Goal: Transaction & Acquisition: Purchase product/service

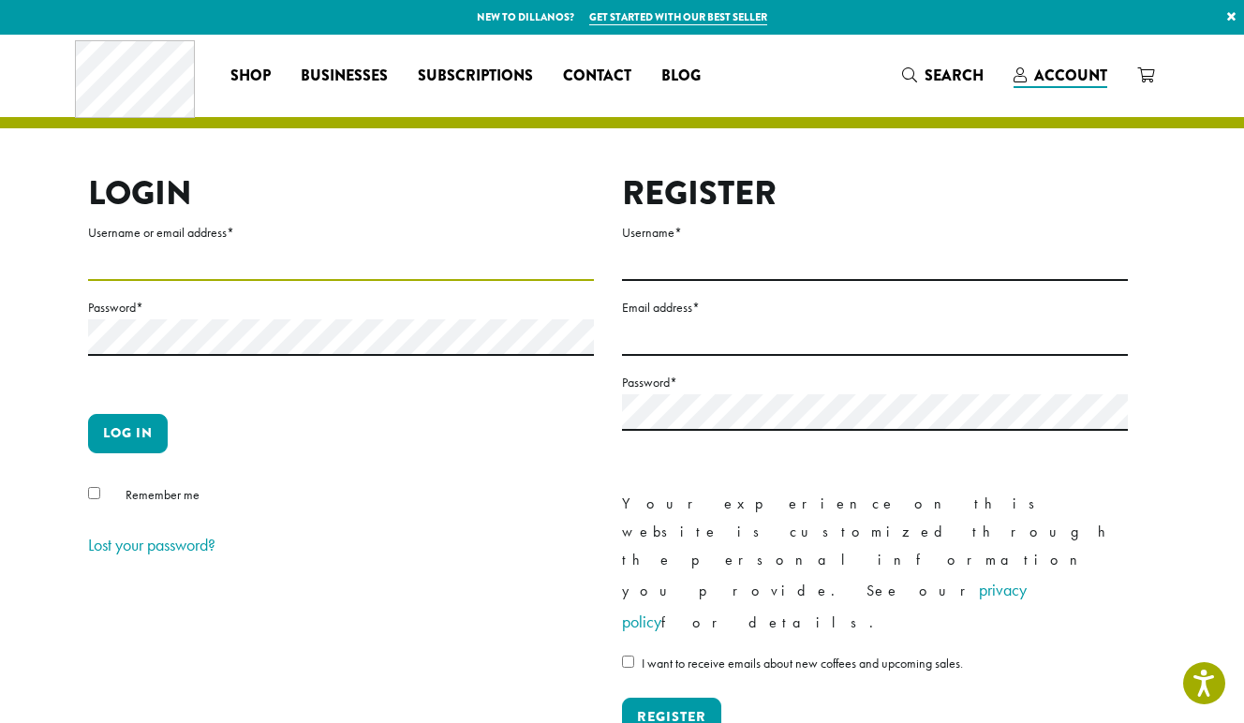
click at [147, 260] on input "Username or email address *" at bounding box center [341, 263] width 506 height 37
type input "**********"
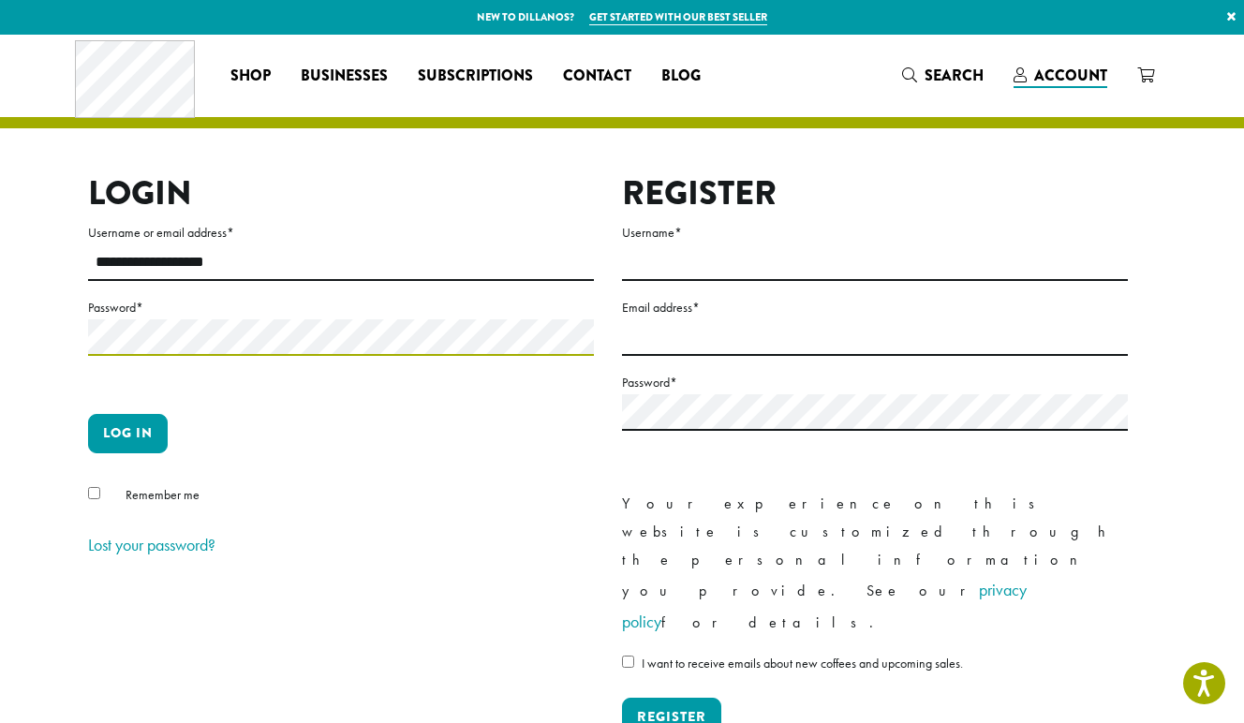
click at [88, 414] on button "Log in" at bounding box center [128, 433] width 80 height 39
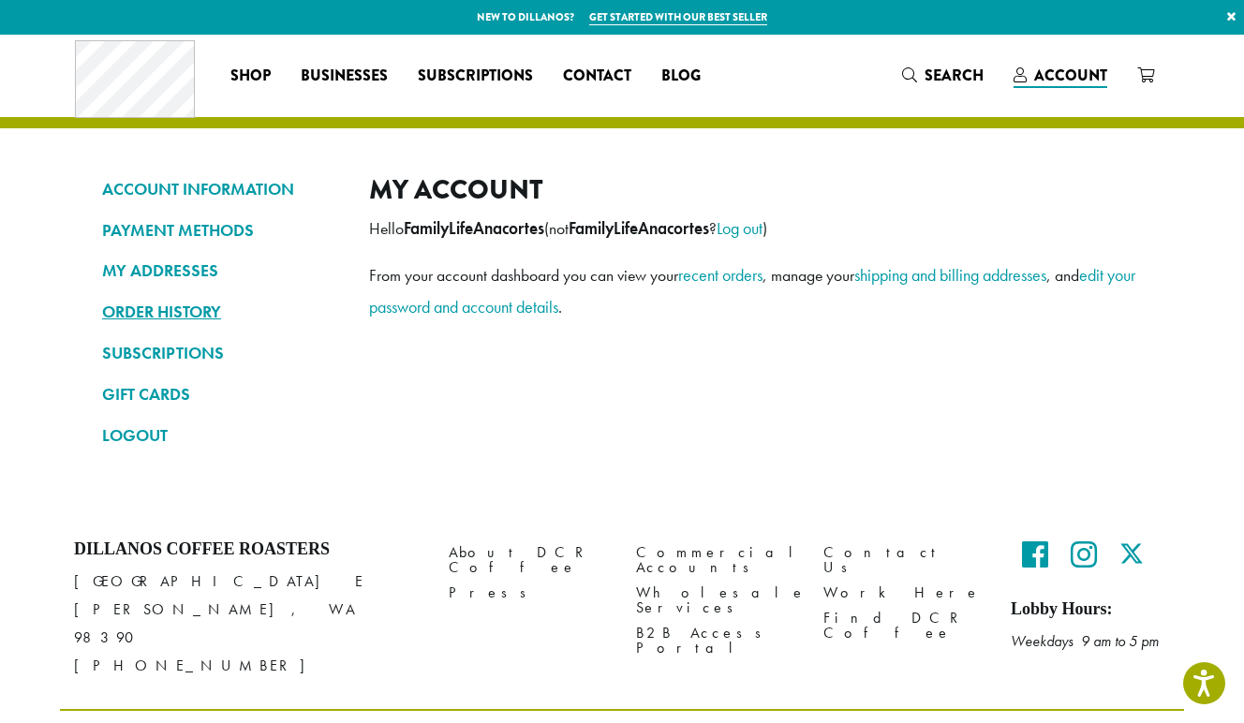
click at [184, 310] on link "ORDER HISTORY" at bounding box center [221, 312] width 239 height 32
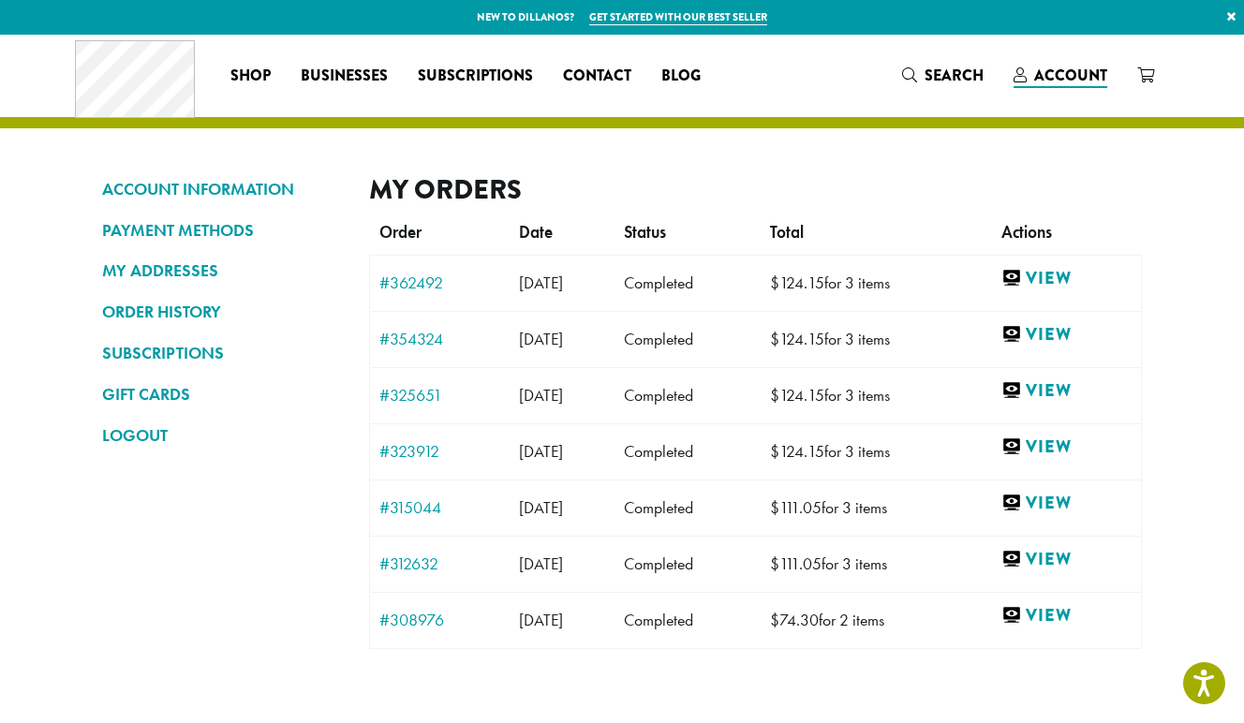
scroll to position [7, 0]
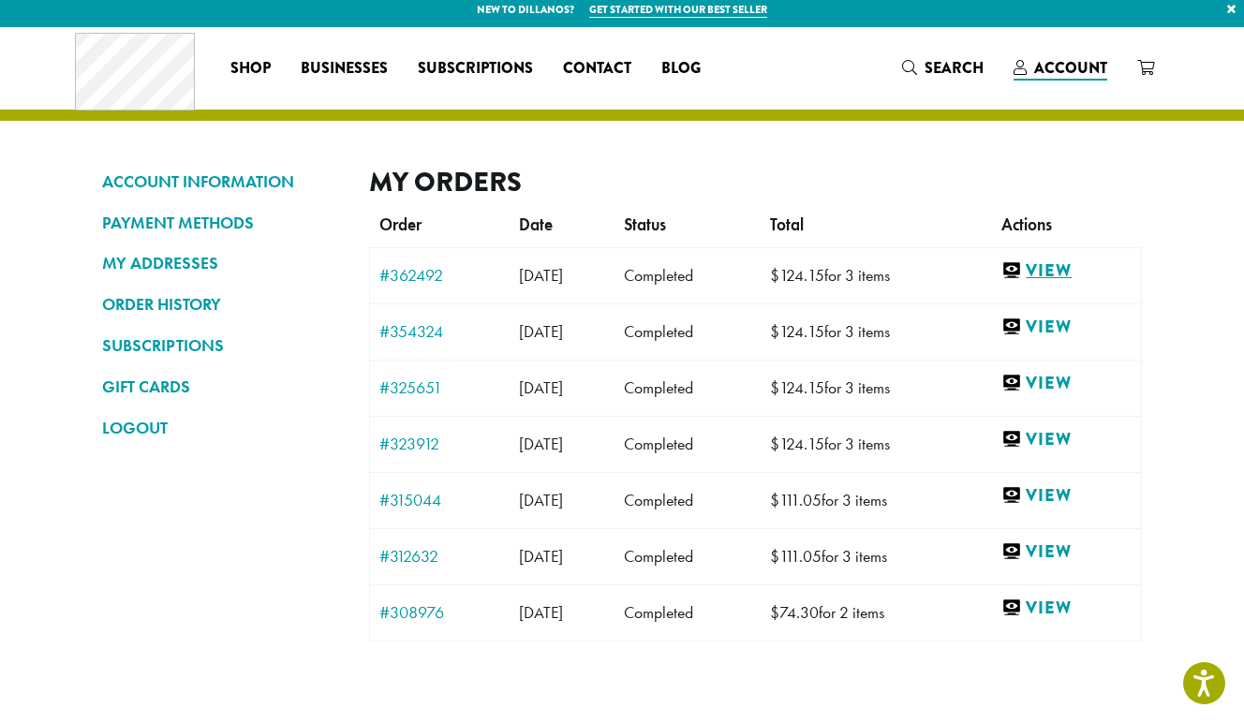
click at [1067, 271] on link "View" at bounding box center [1067, 271] width 130 height 23
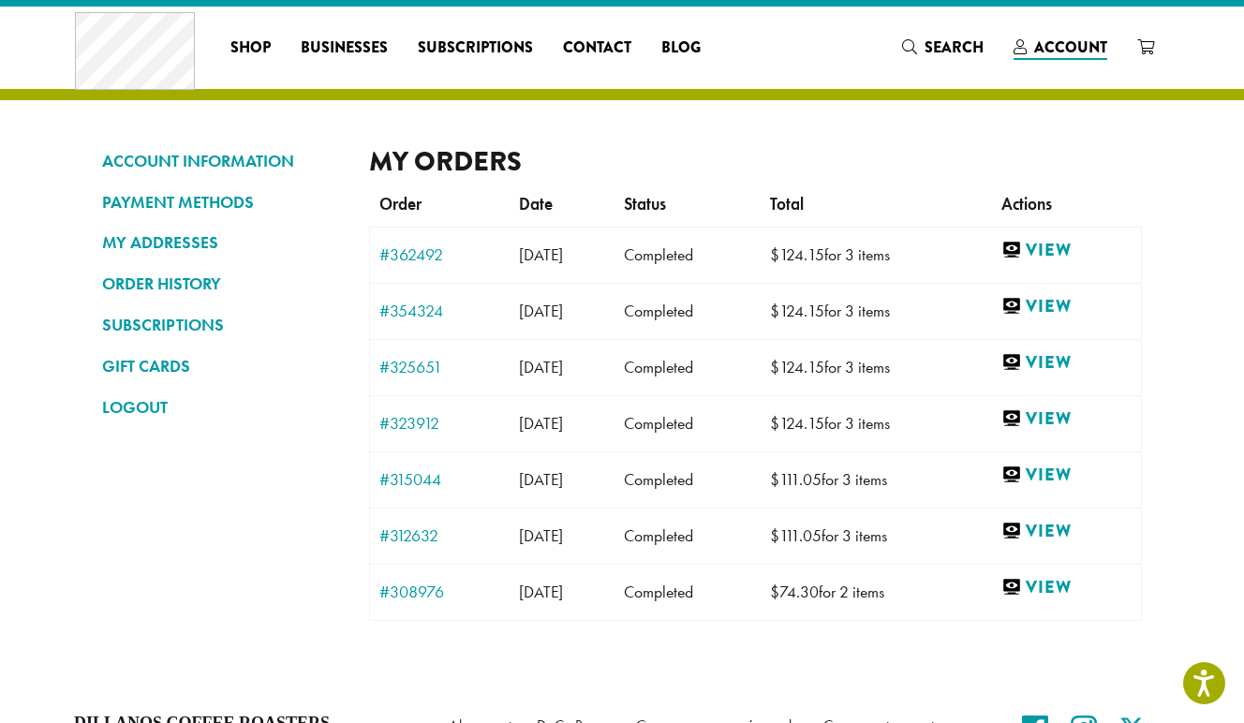
scroll to position [40, 0]
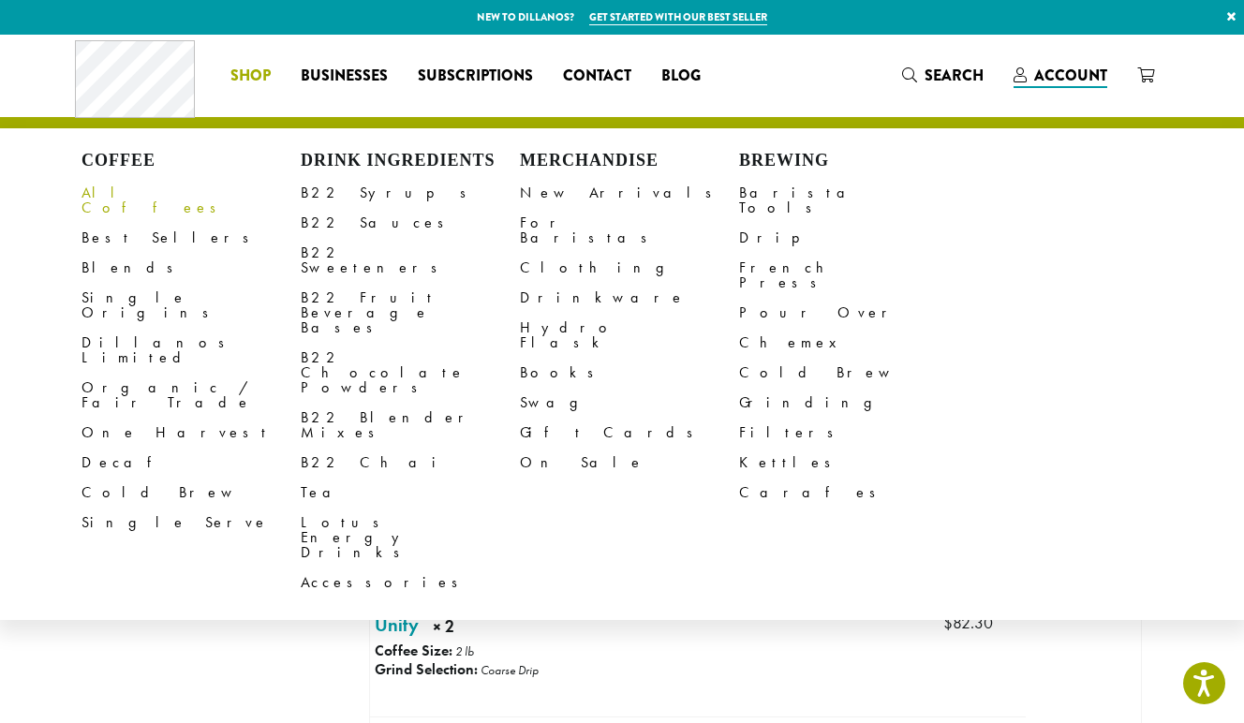
click at [128, 195] on link "All Coffees" at bounding box center [191, 200] width 219 height 45
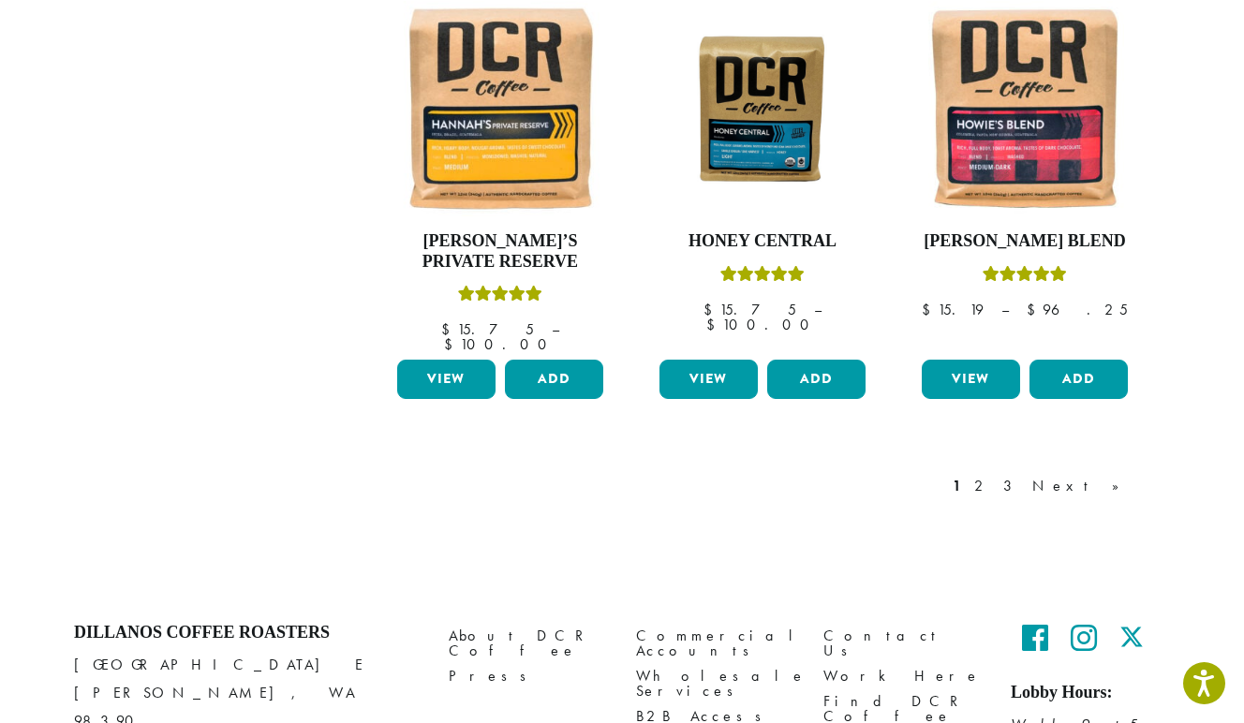
scroll to position [1631, 0]
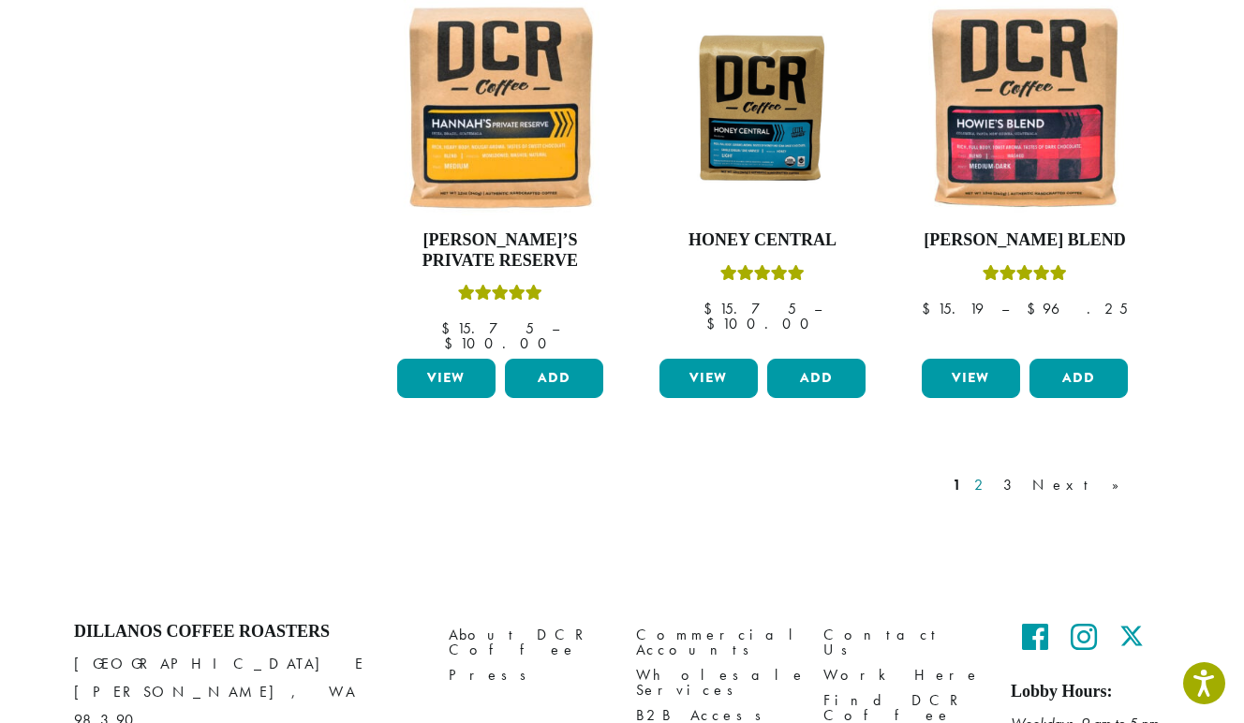
click at [994, 474] on link "2" at bounding box center [982, 485] width 23 height 22
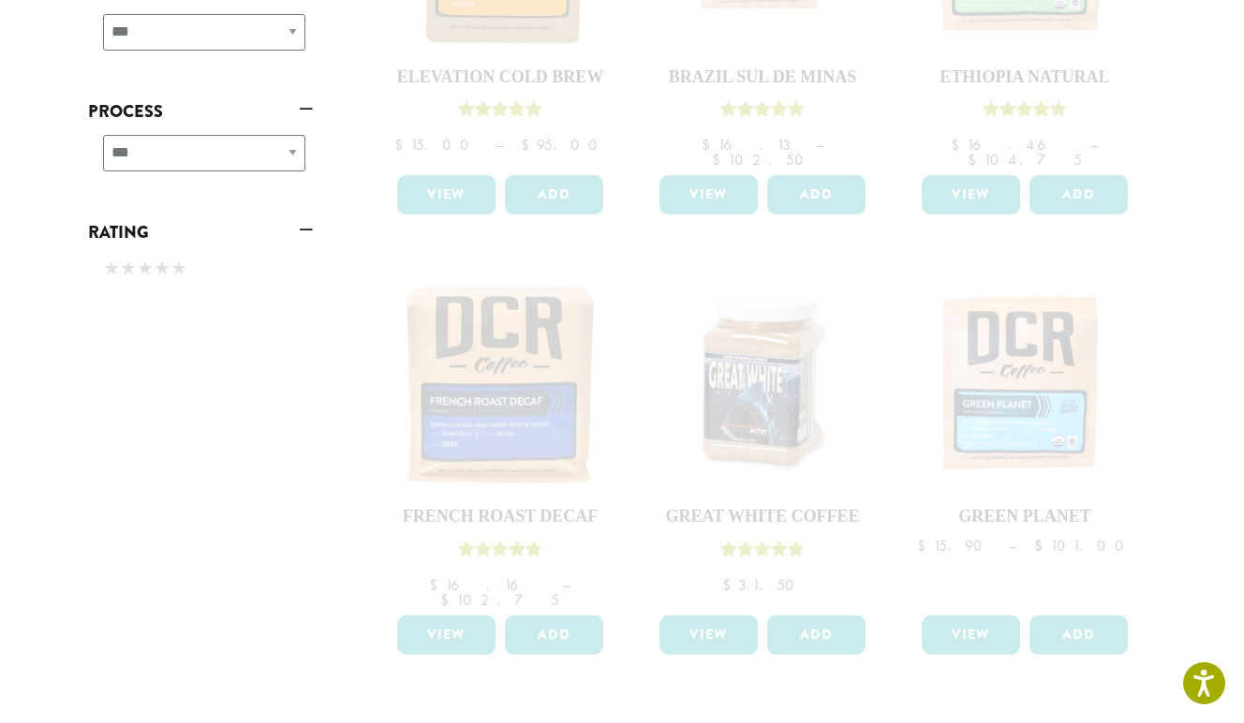
scroll to position [1482, 0]
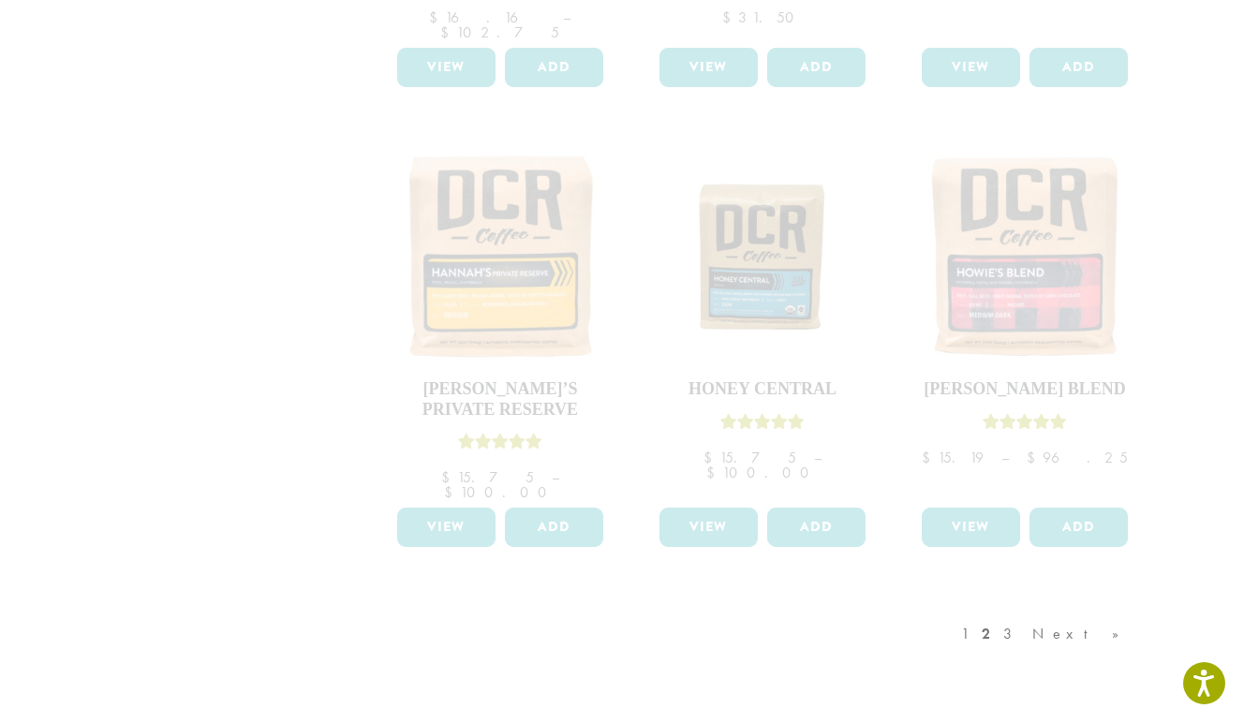
click at [1053, 609] on div "1 2 3 Next »" at bounding box center [1050, 653] width 185 height 88
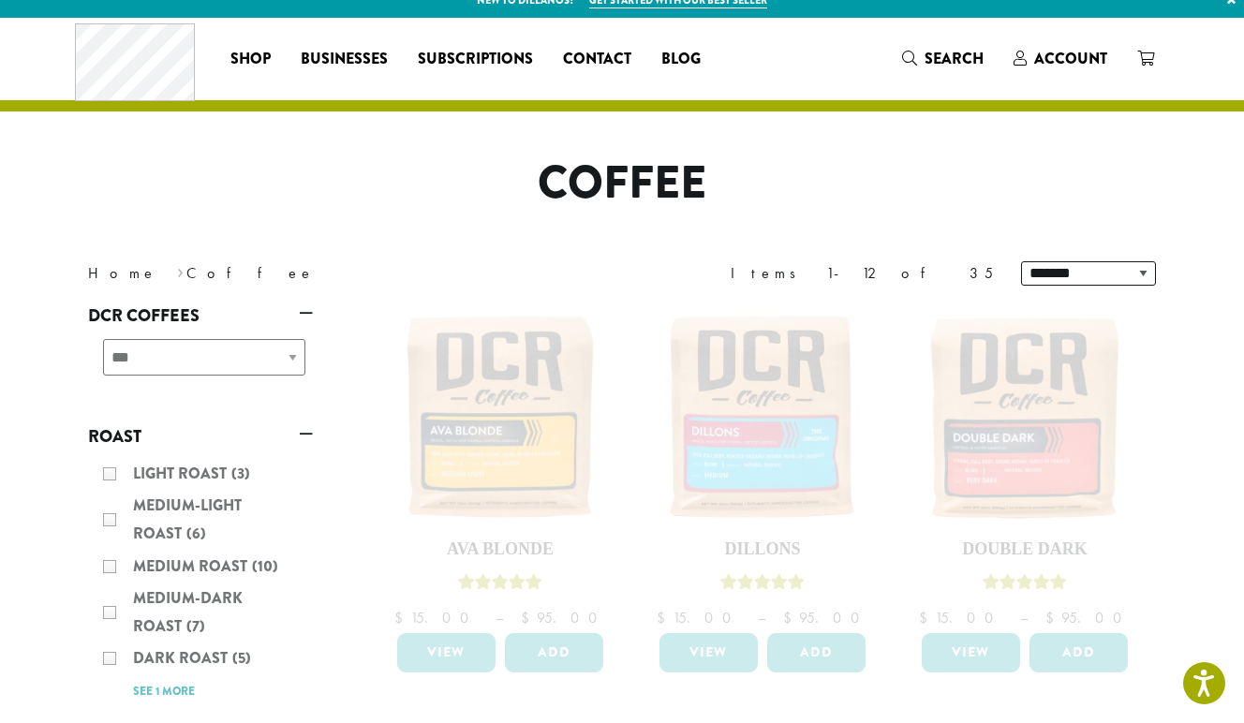
scroll to position [14, 0]
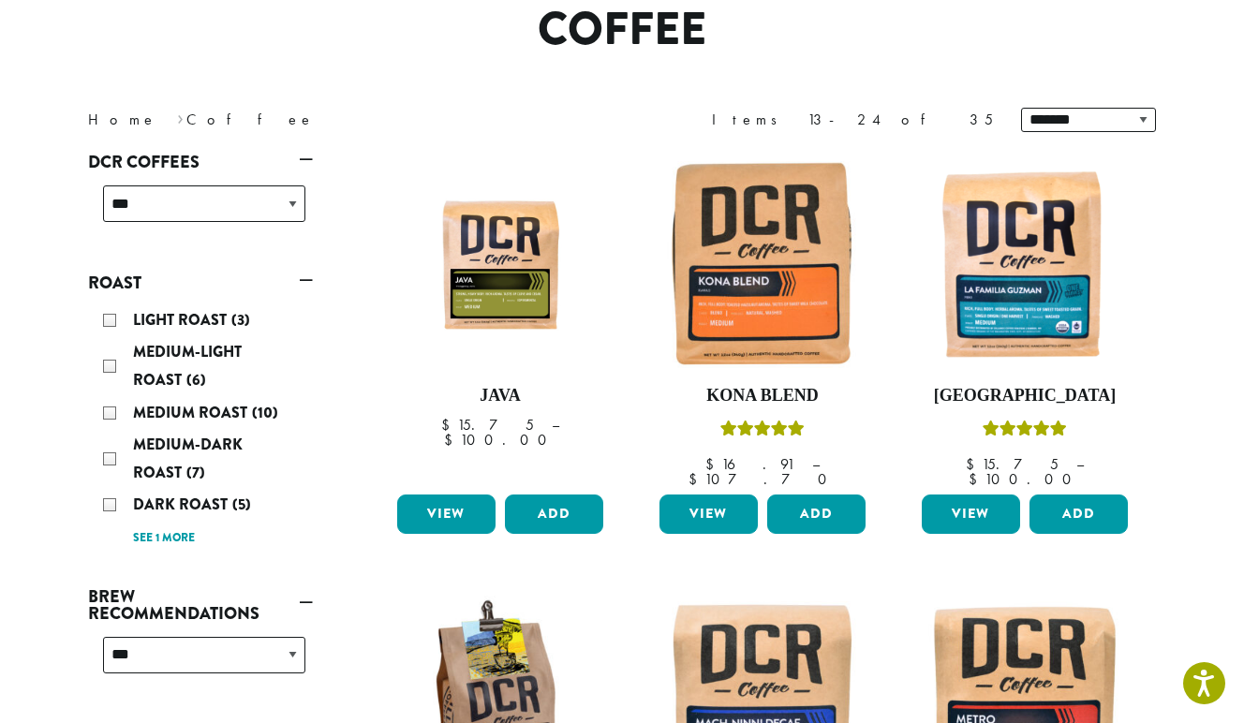
scroll to position [172, 0]
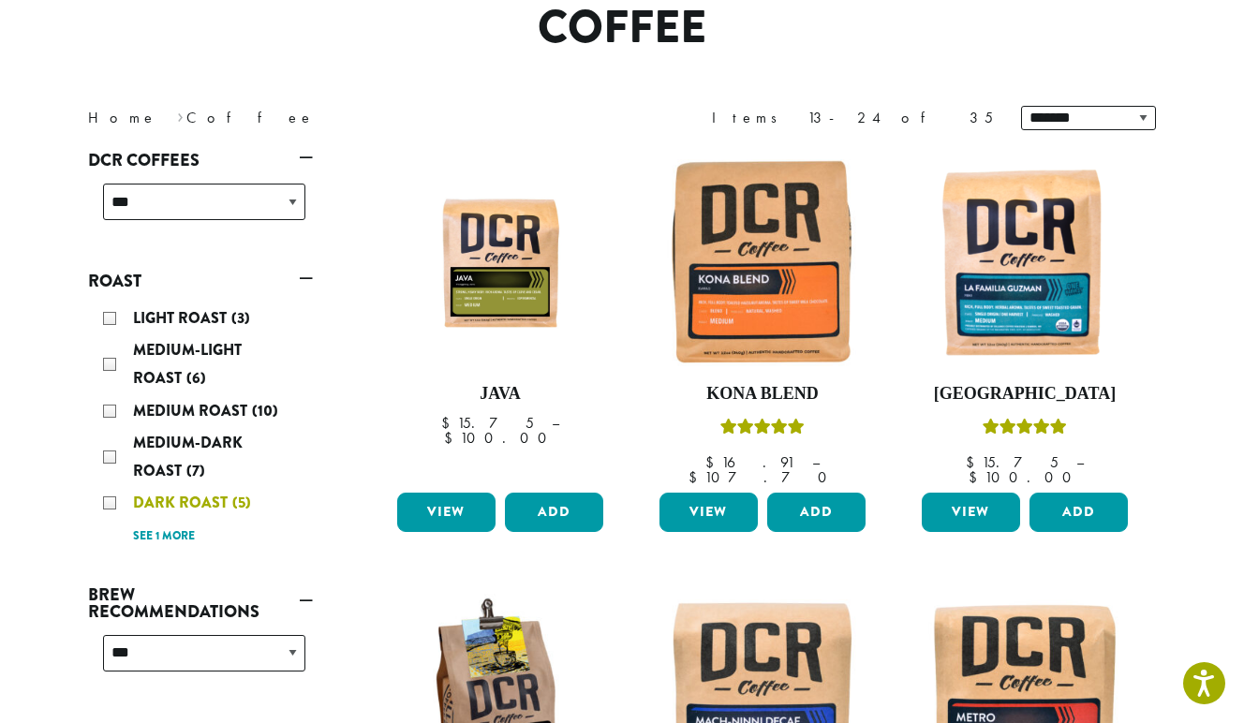
click at [186, 501] on span "Dark Roast" at bounding box center [182, 503] width 99 height 22
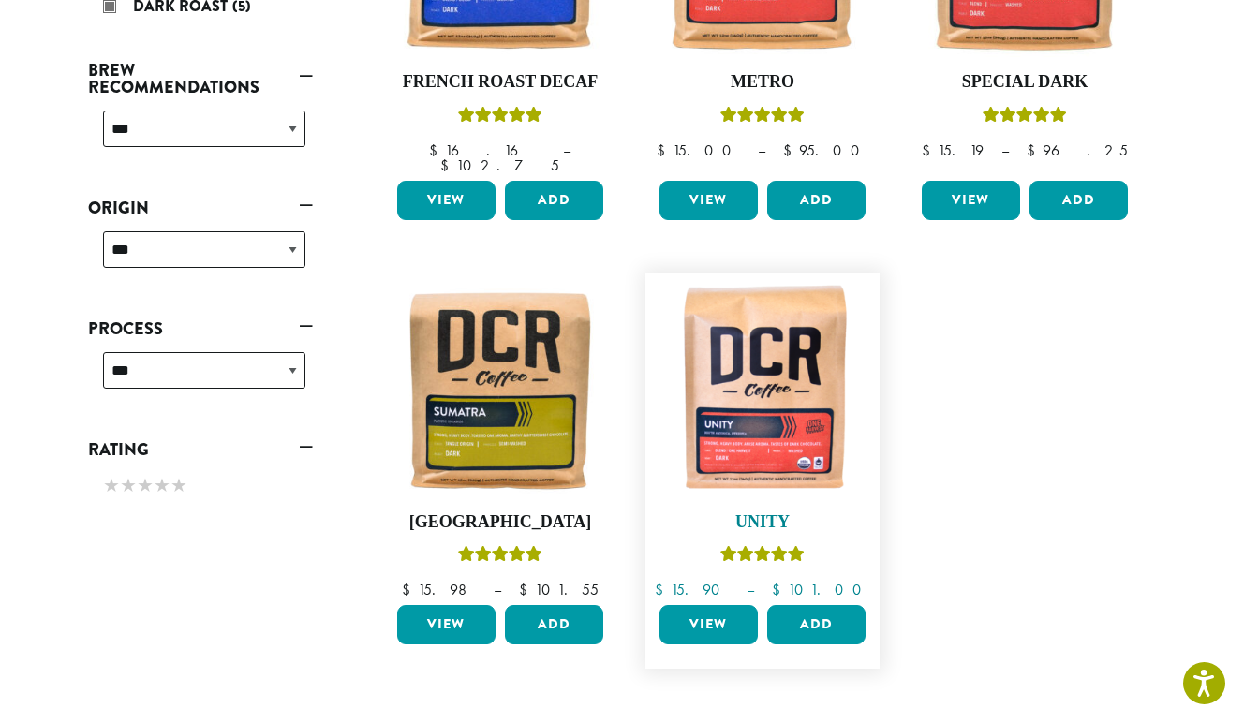
scroll to position [489, 0]
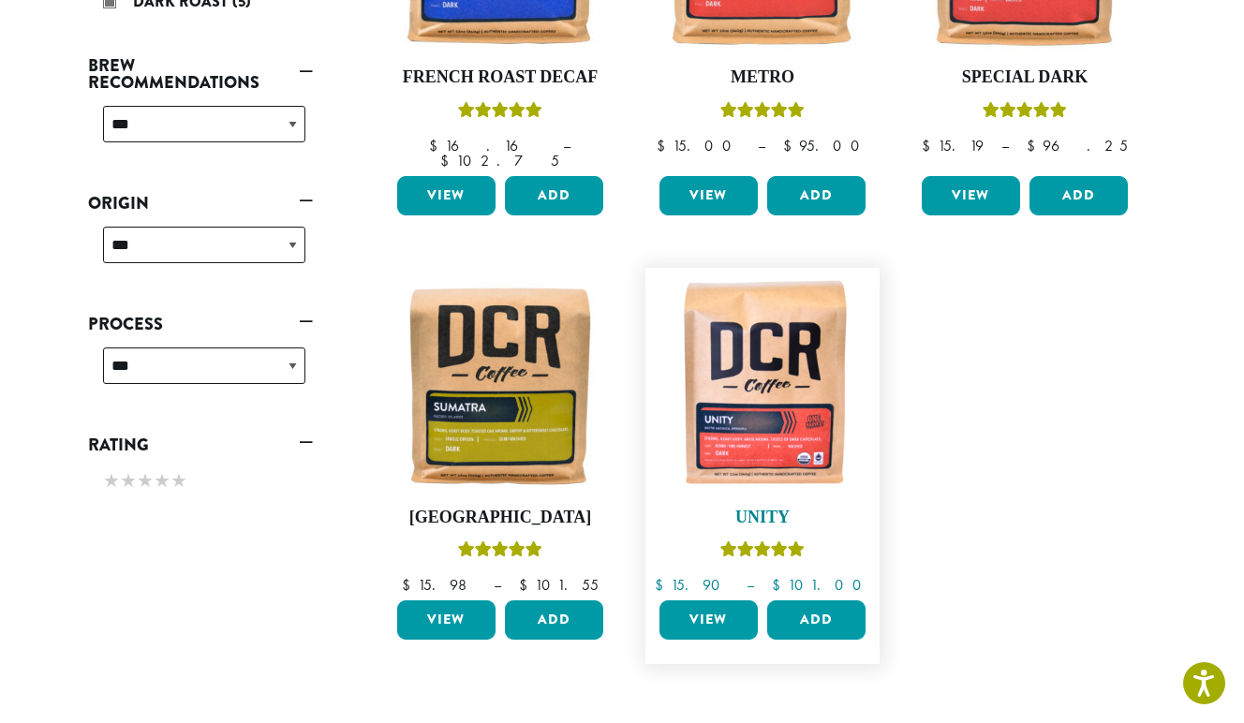
click at [772, 357] on img at bounding box center [763, 385] width 216 height 216
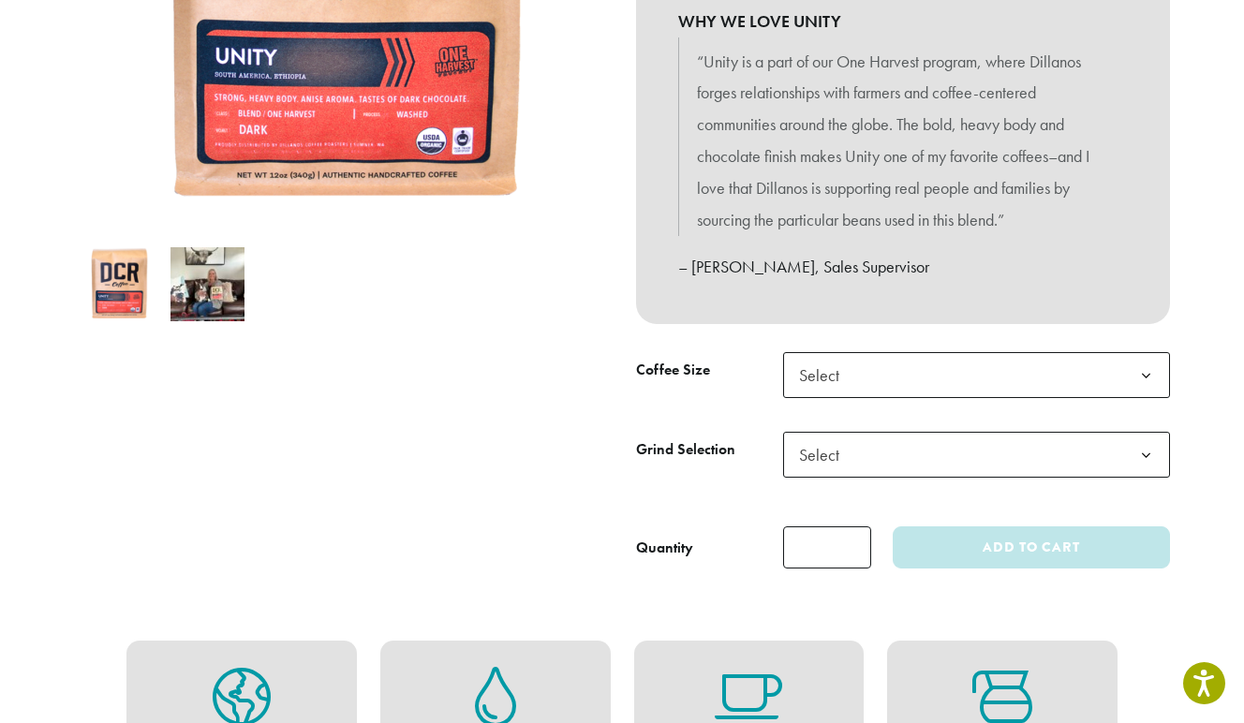
scroll to position [471, 0]
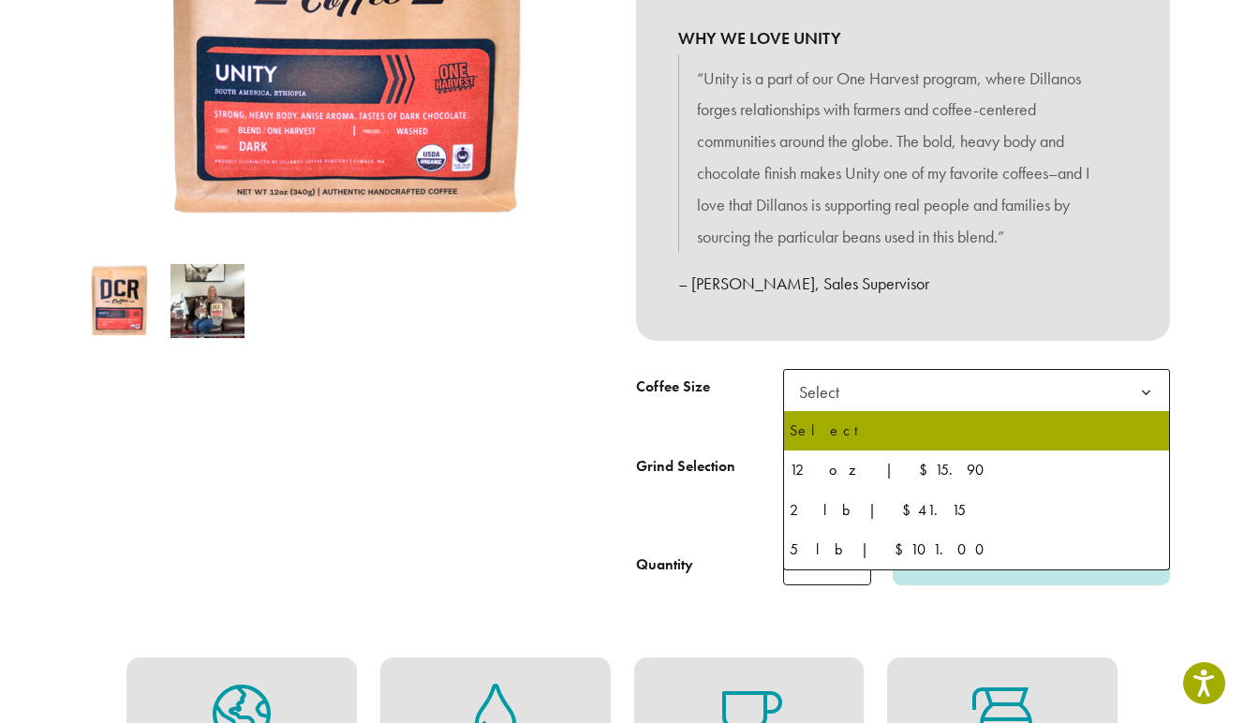
click at [823, 381] on span "Select" at bounding box center [825, 392] width 67 height 37
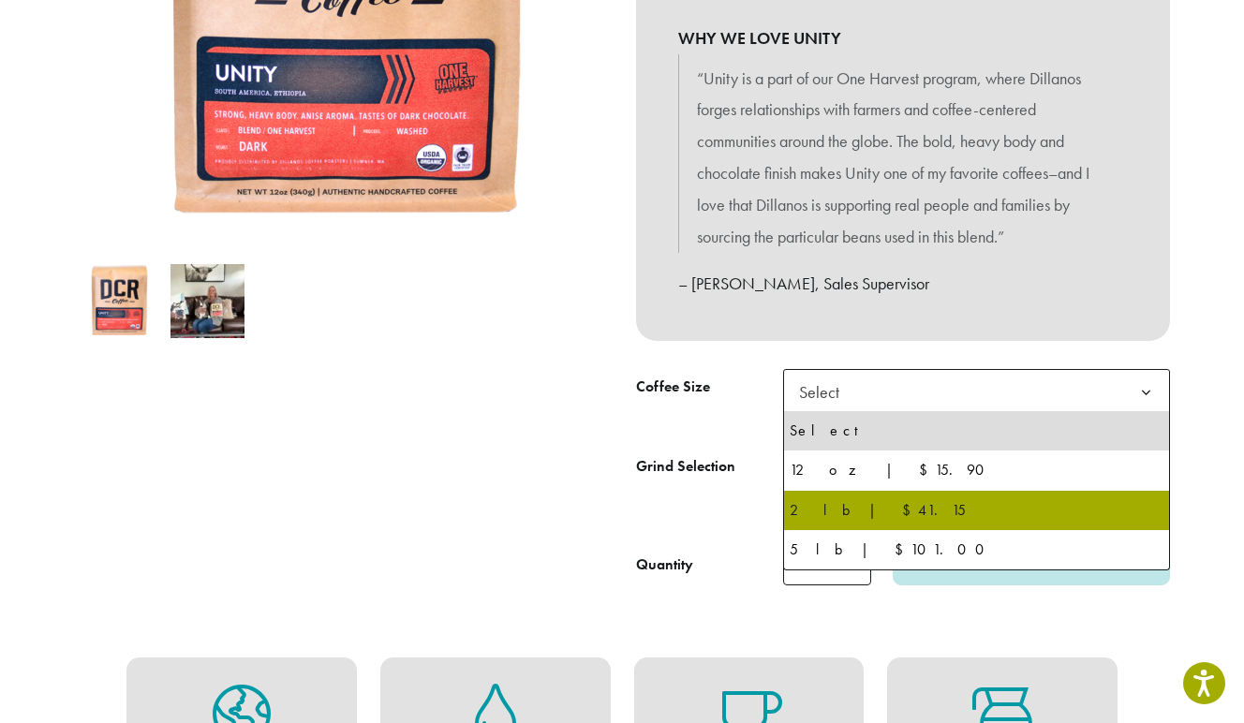
select select "**********"
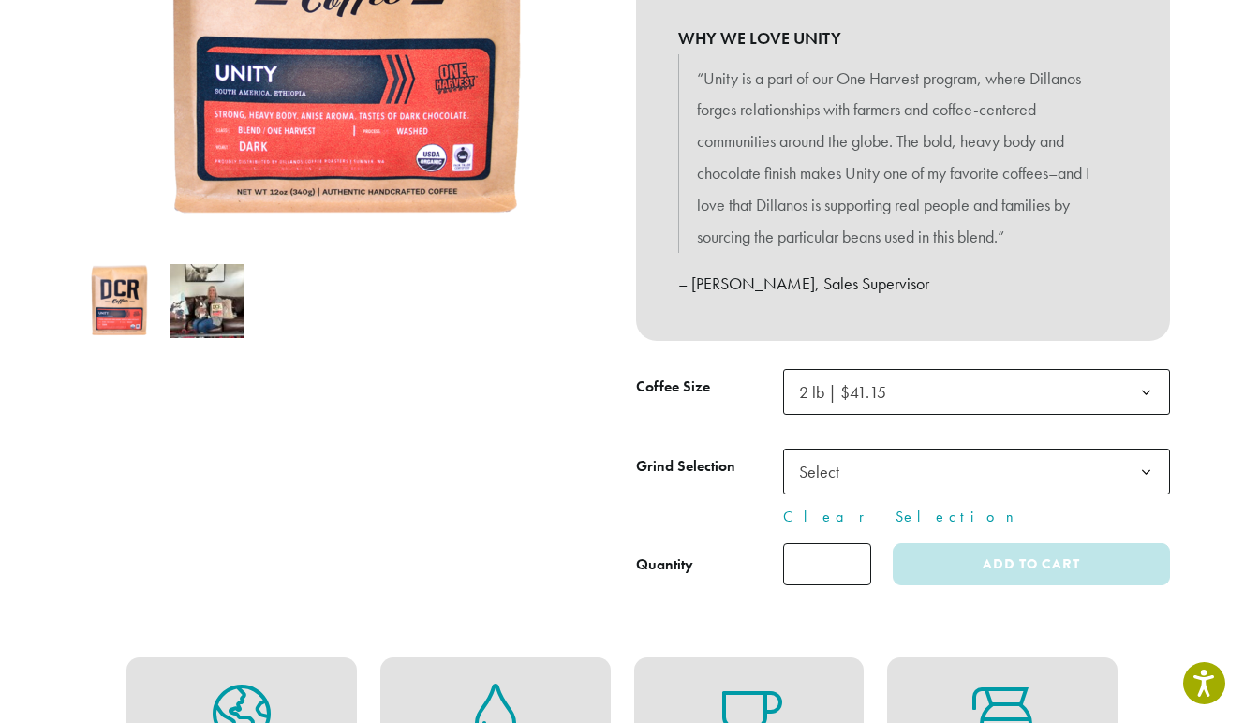
type input "*"
click at [856, 559] on input "*" at bounding box center [827, 564] width 88 height 42
click at [832, 469] on span "Select" at bounding box center [825, 472] width 67 height 37
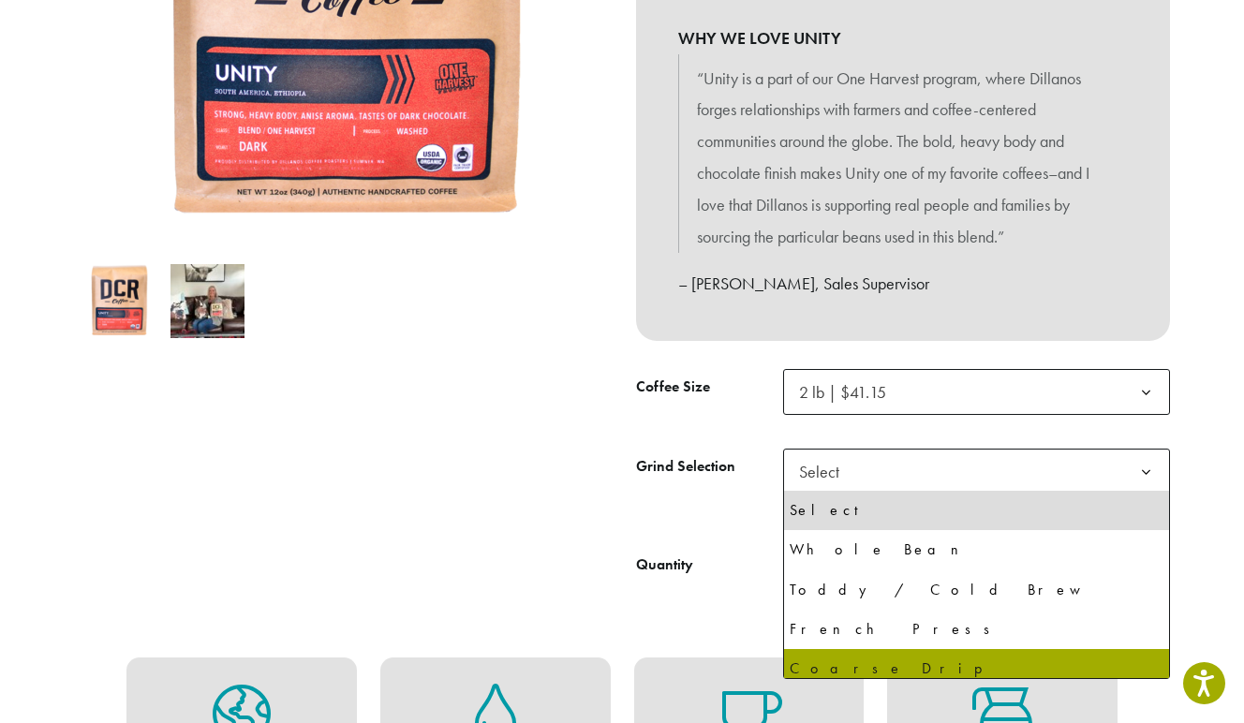
select select "**********"
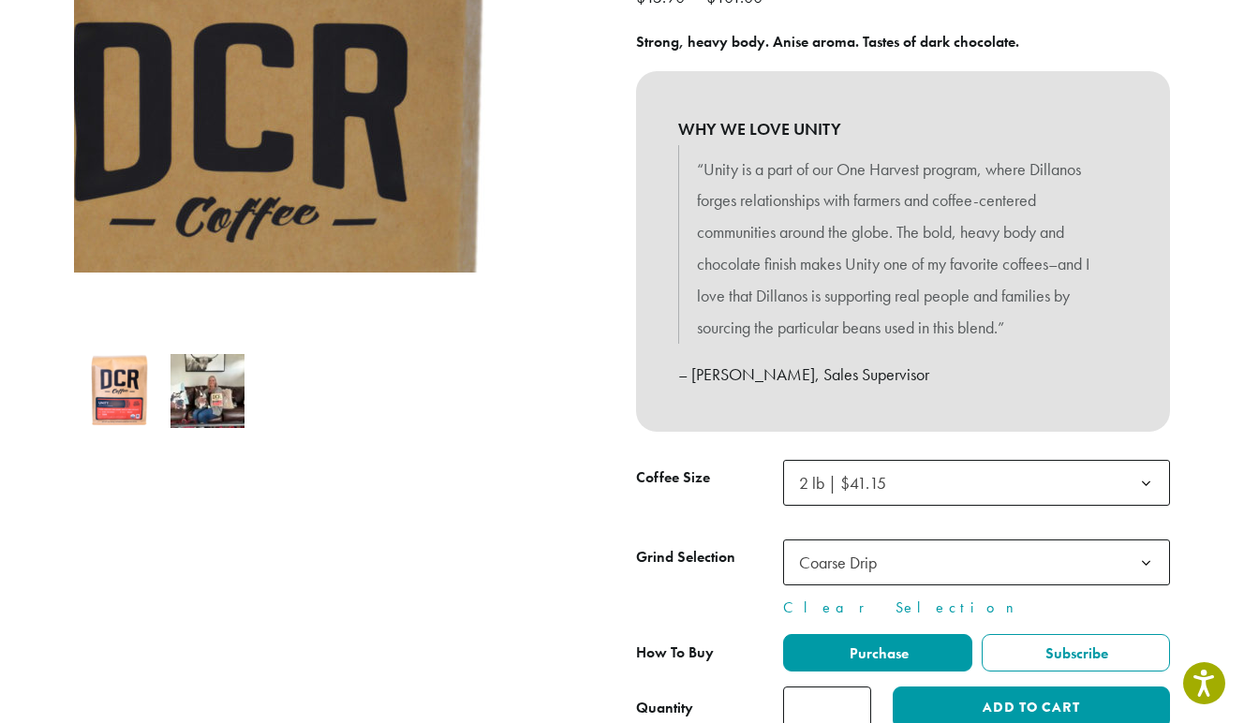
scroll to position [559, 0]
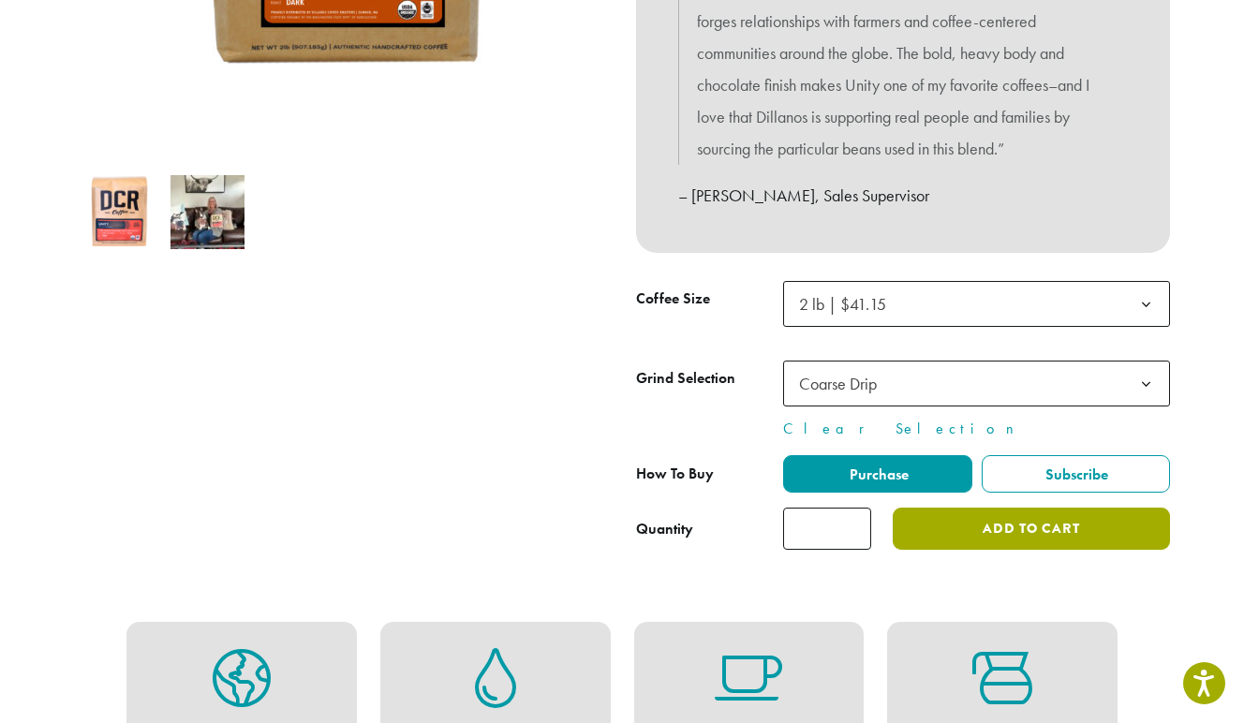
click at [1035, 540] on button "Add to cart" at bounding box center [1031, 529] width 277 height 42
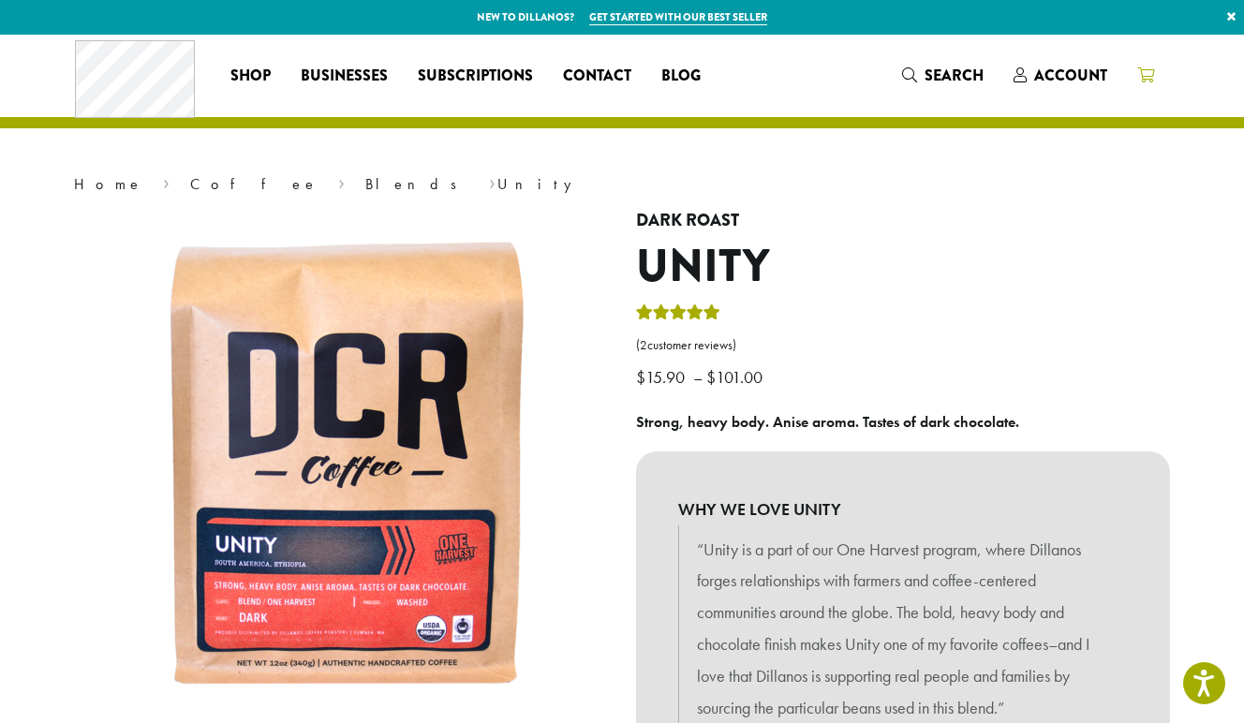
click at [1142, 73] on icon at bounding box center [1146, 74] width 17 height 15
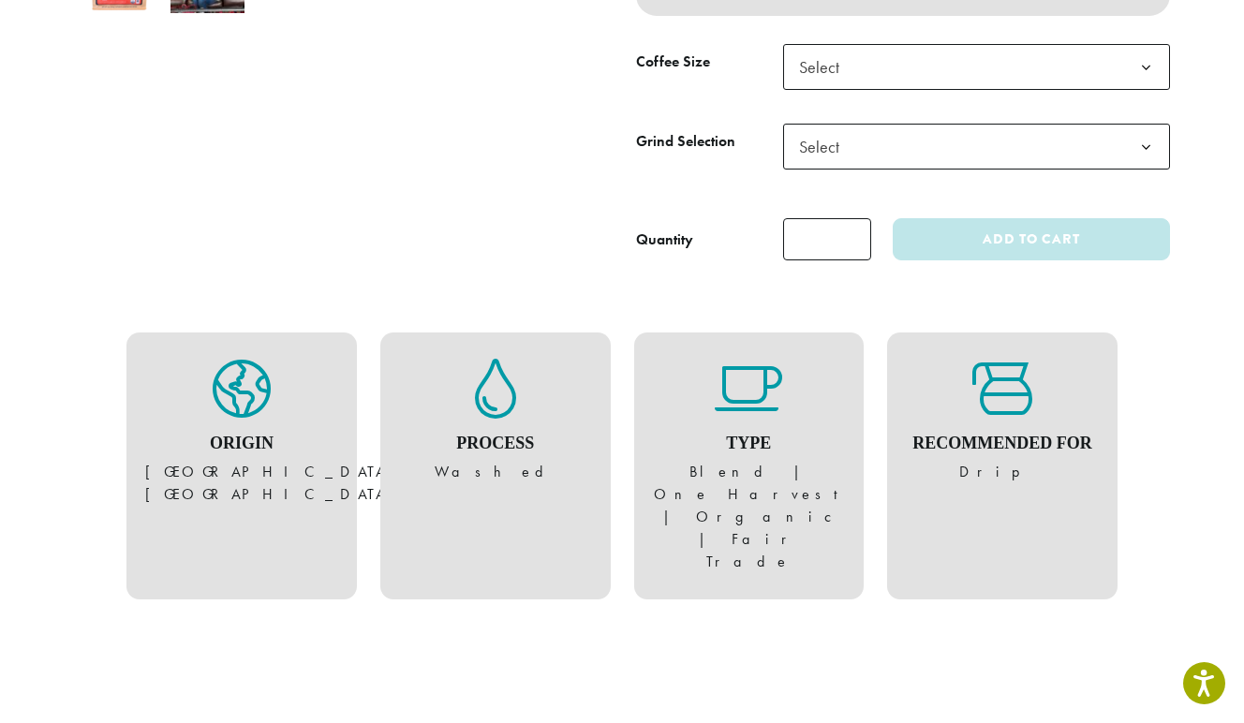
scroll to position [621, 0]
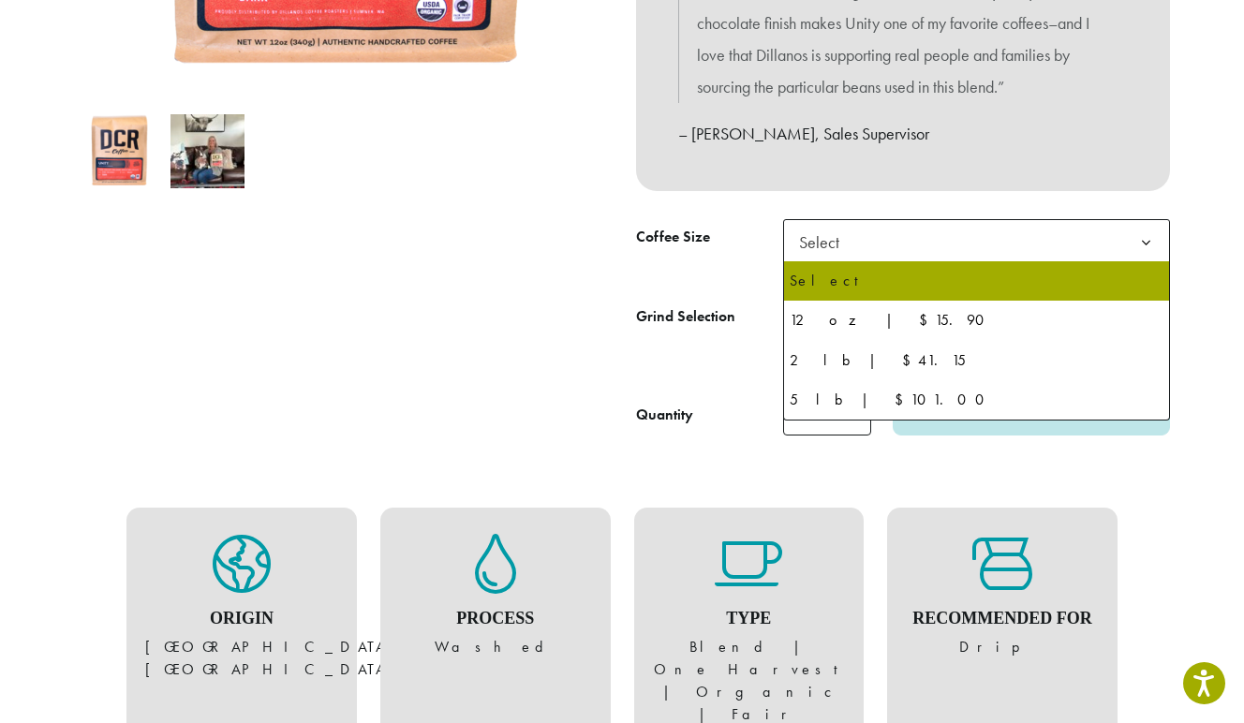
click at [814, 246] on span "Select" at bounding box center [825, 242] width 67 height 37
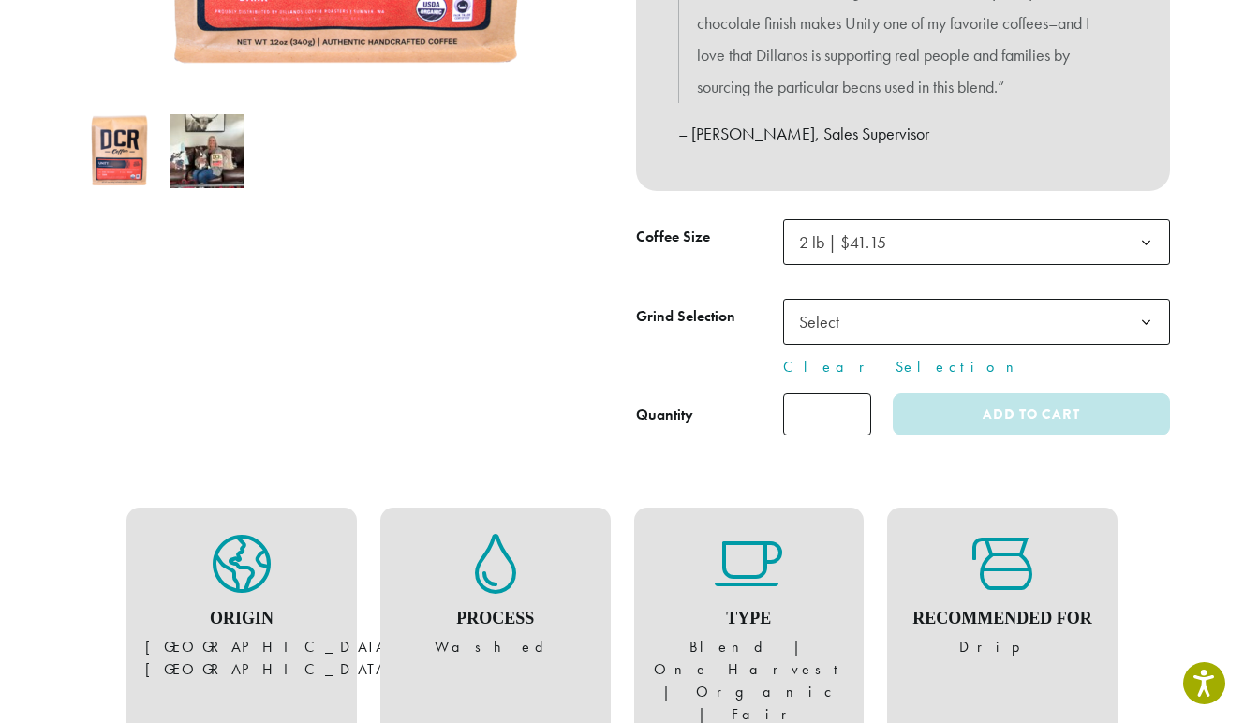
click at [821, 315] on span "Select" at bounding box center [825, 322] width 67 height 37
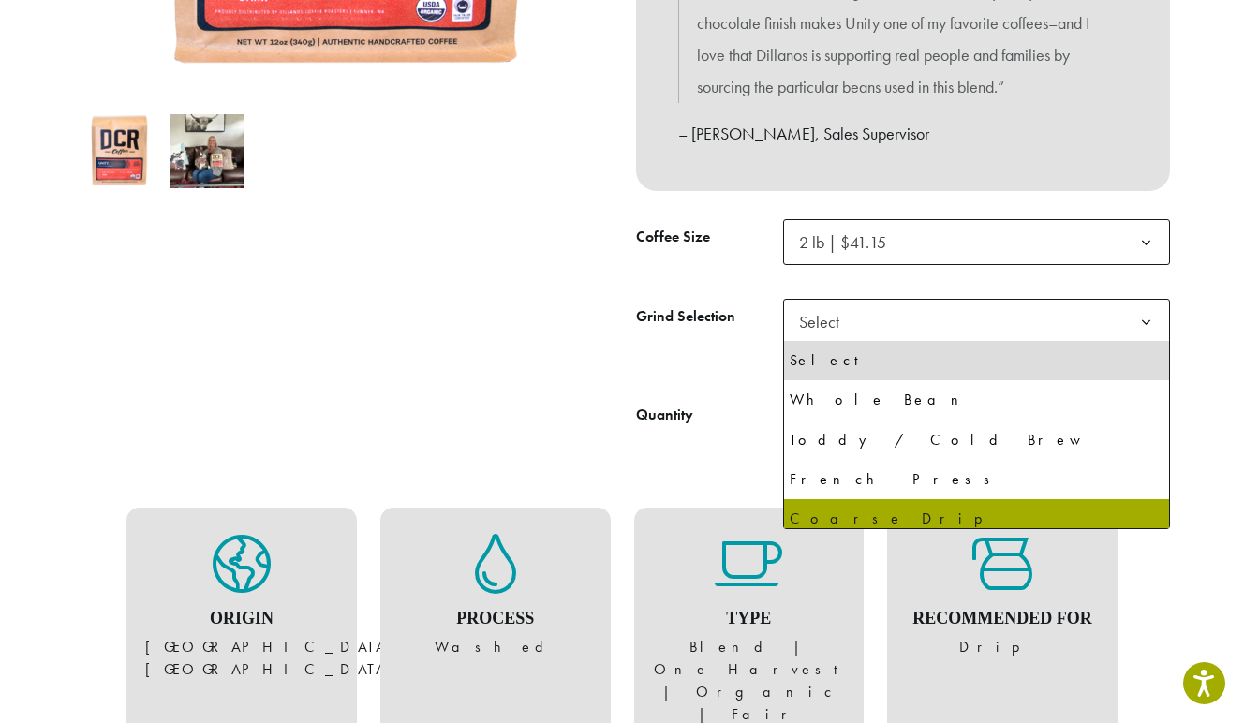
select select "**********"
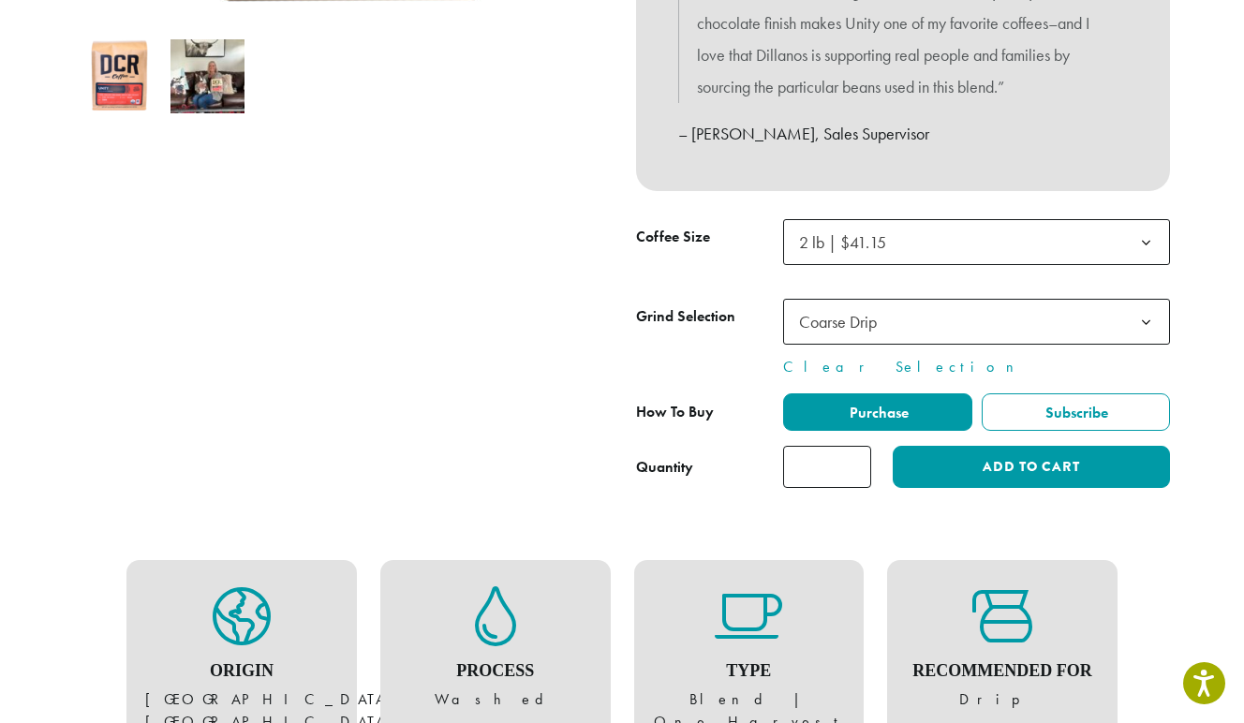
type input "*"
click at [855, 461] on input "*" at bounding box center [827, 467] width 88 height 42
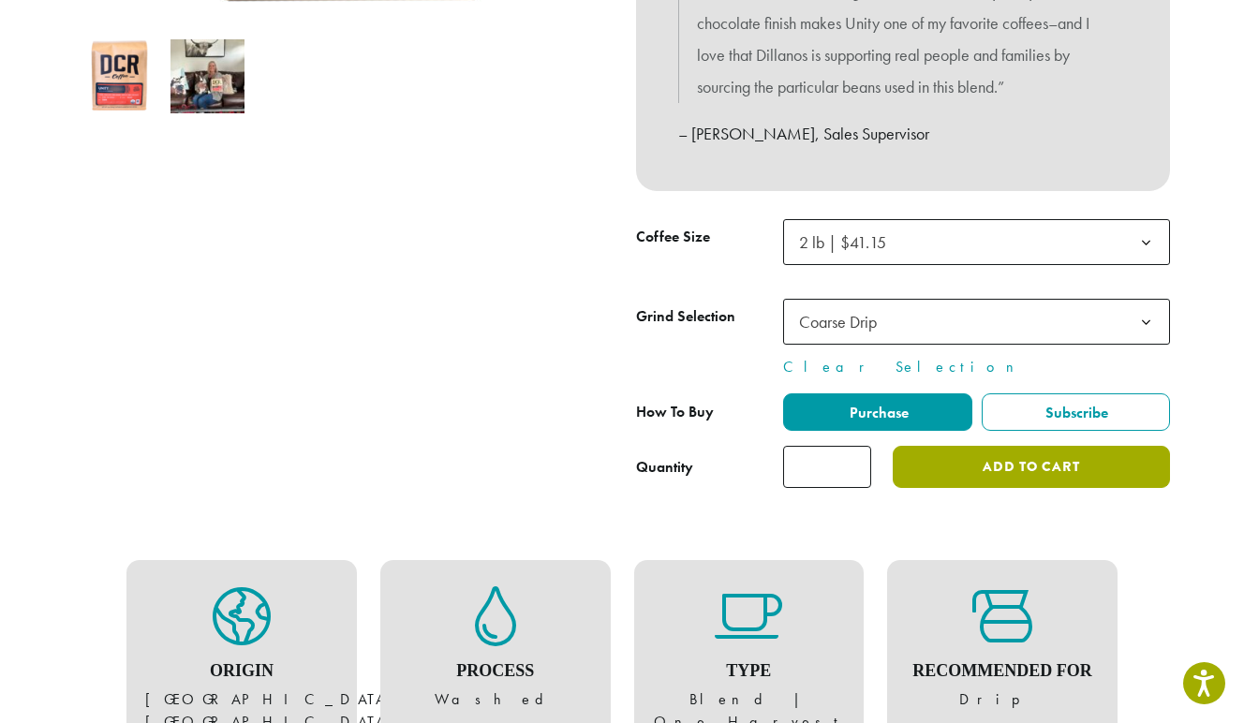
click at [1008, 477] on button "Add to cart" at bounding box center [1031, 467] width 277 height 42
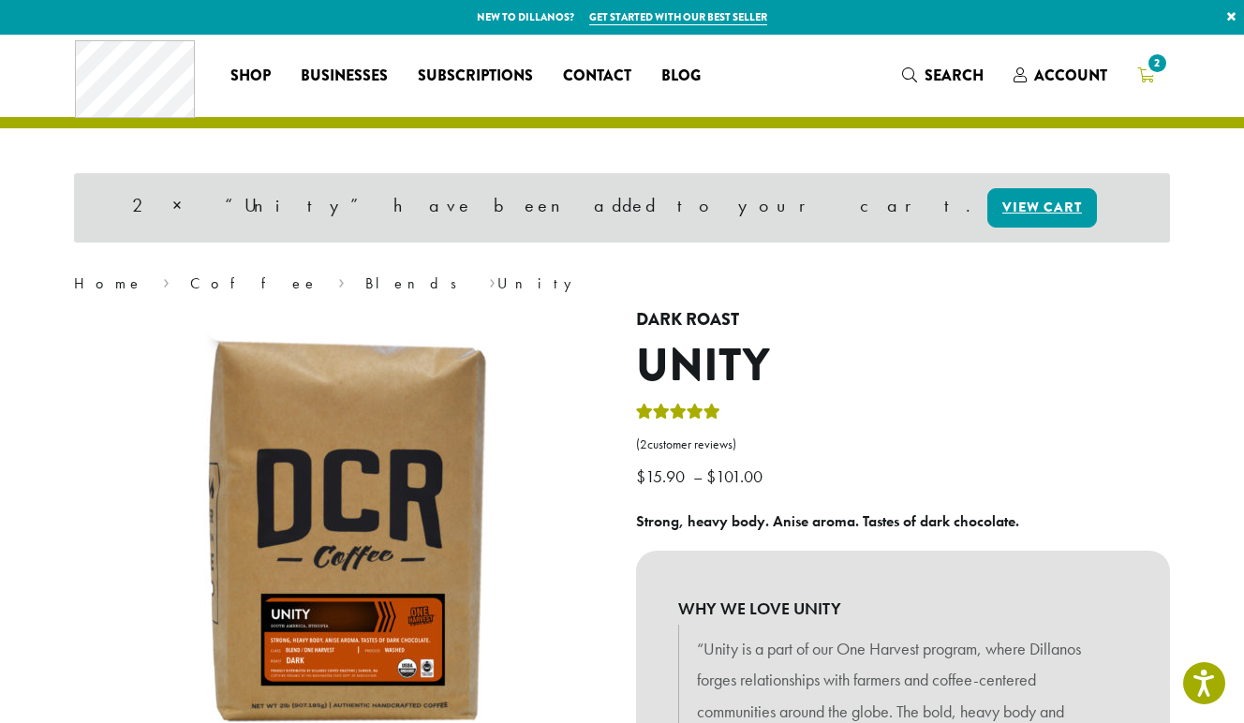
click at [1149, 77] on icon "2" at bounding box center [1146, 74] width 17 height 15
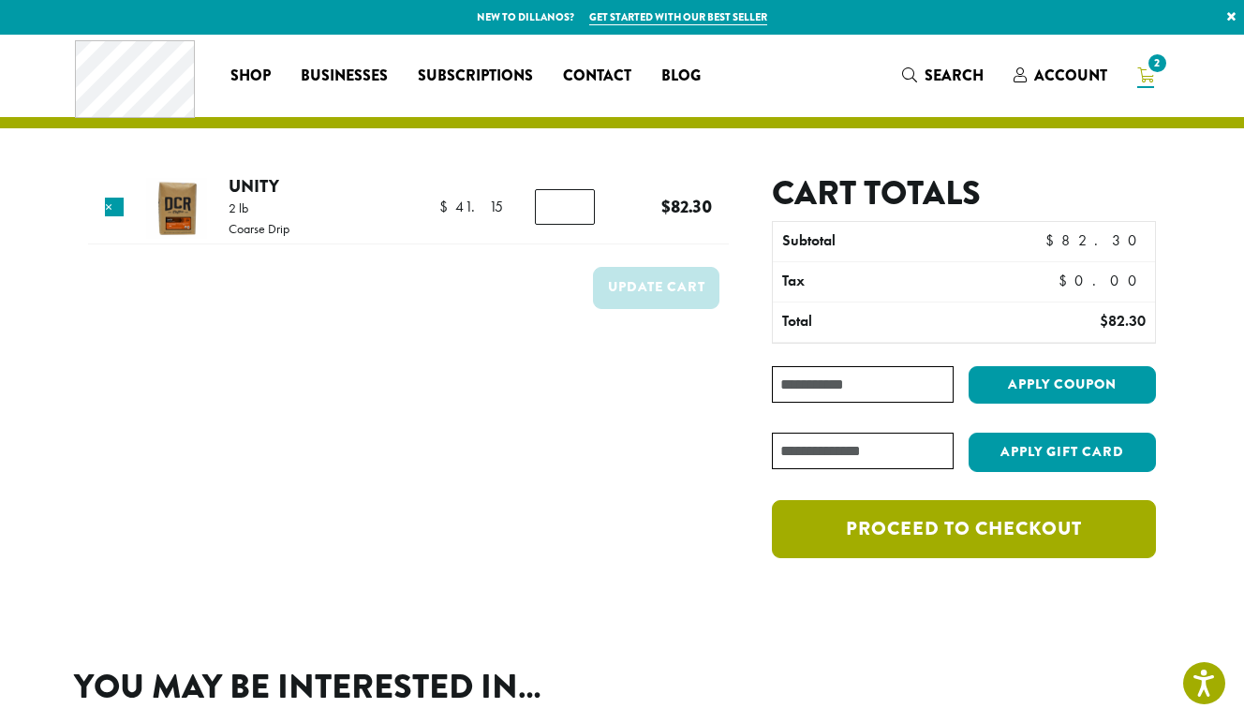
click at [978, 533] on link "Proceed to checkout" at bounding box center [964, 529] width 384 height 58
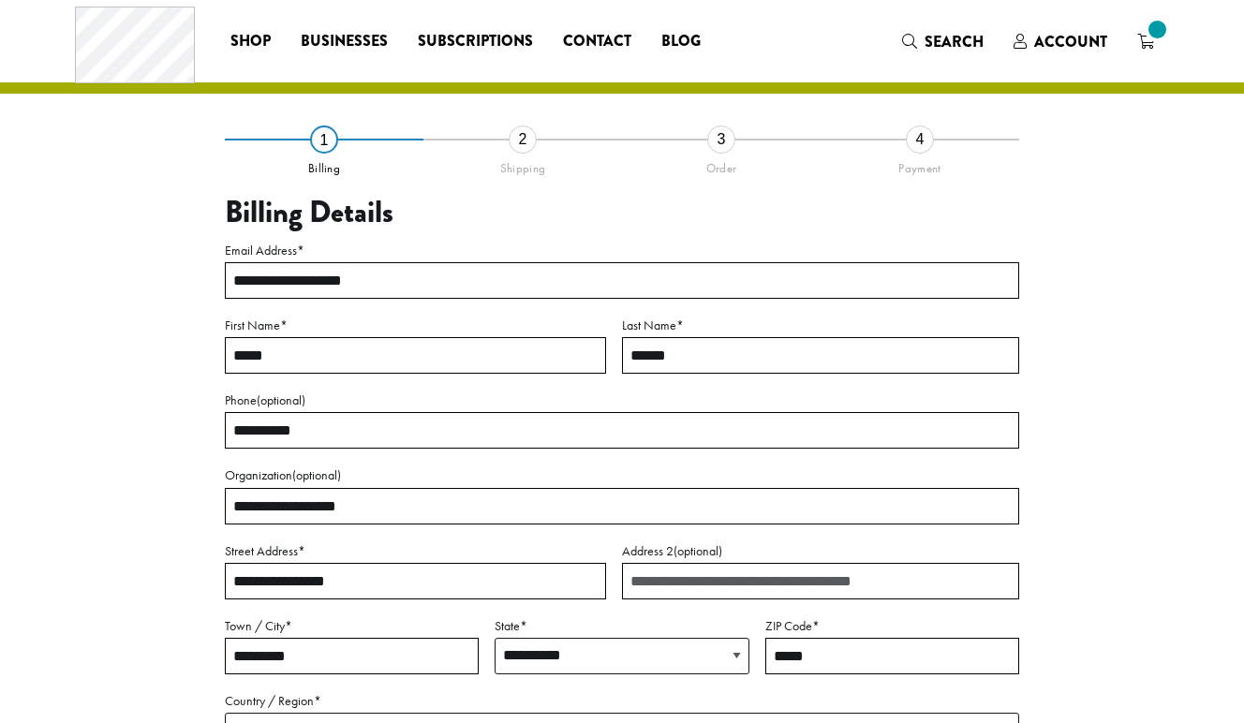
select select "**"
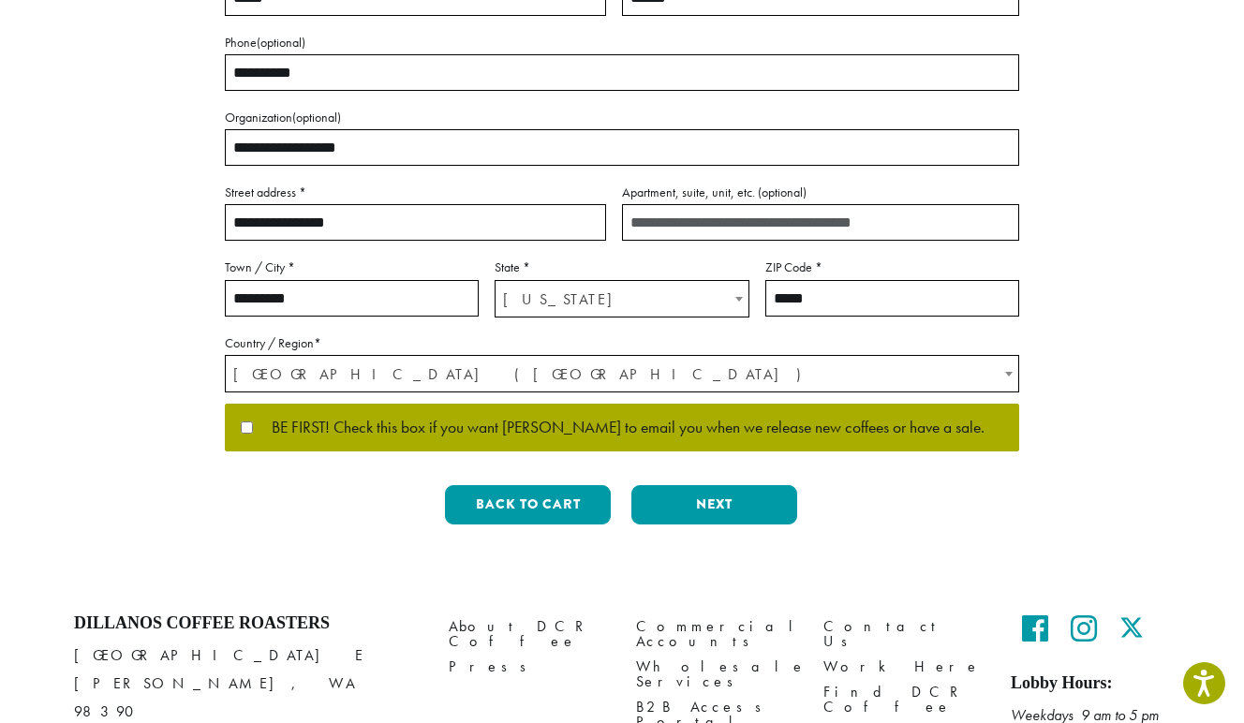
scroll to position [403, 0]
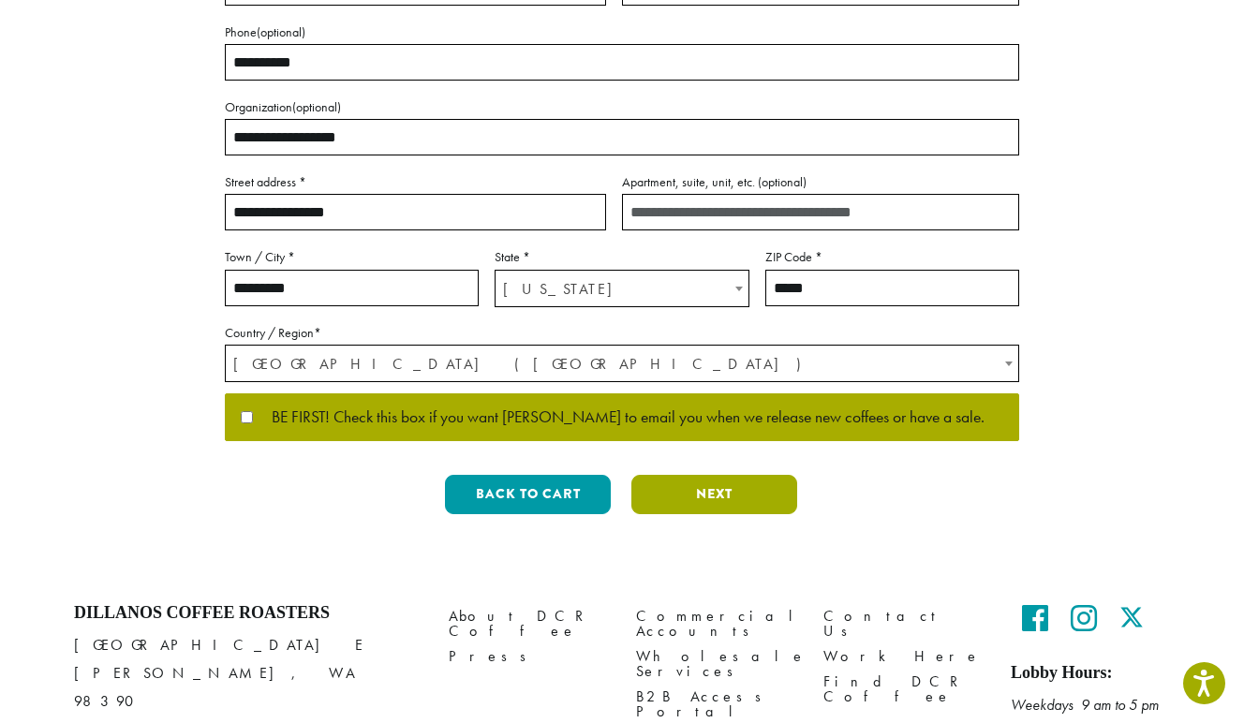
click at [699, 508] on button "Next" at bounding box center [715, 494] width 166 height 39
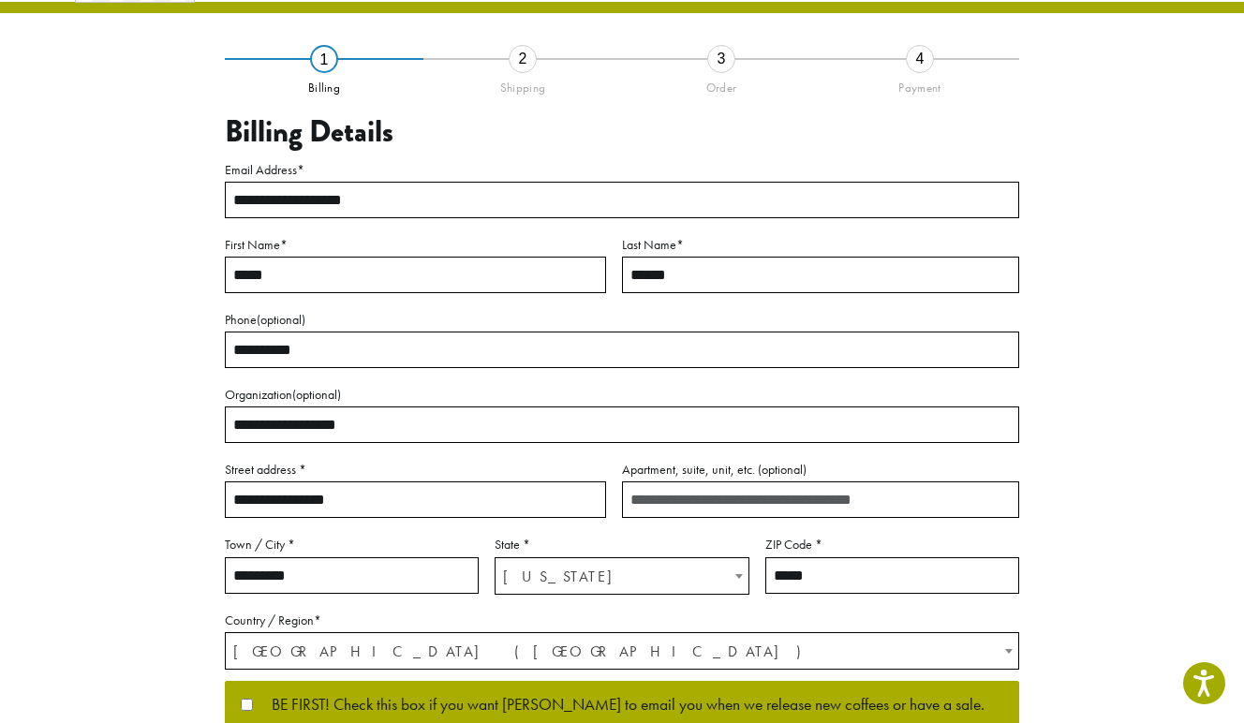
scroll to position [67, 0]
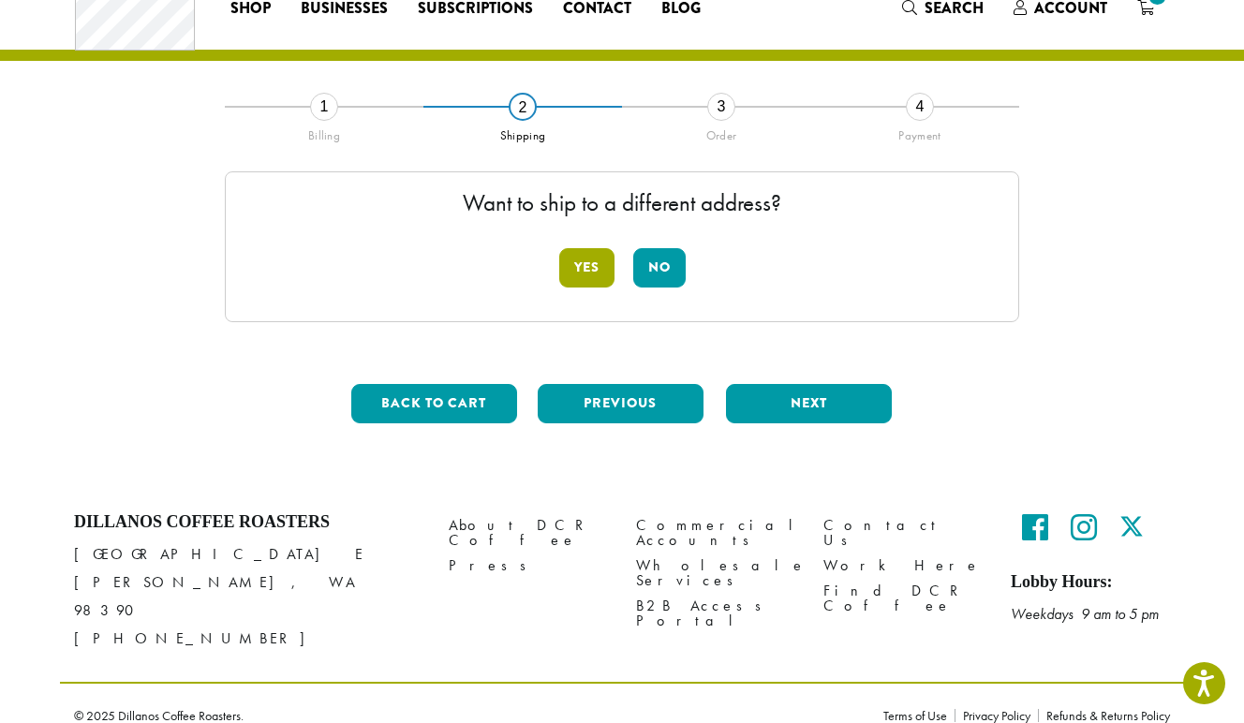
click at [583, 263] on button "Yes" at bounding box center [586, 267] width 55 height 39
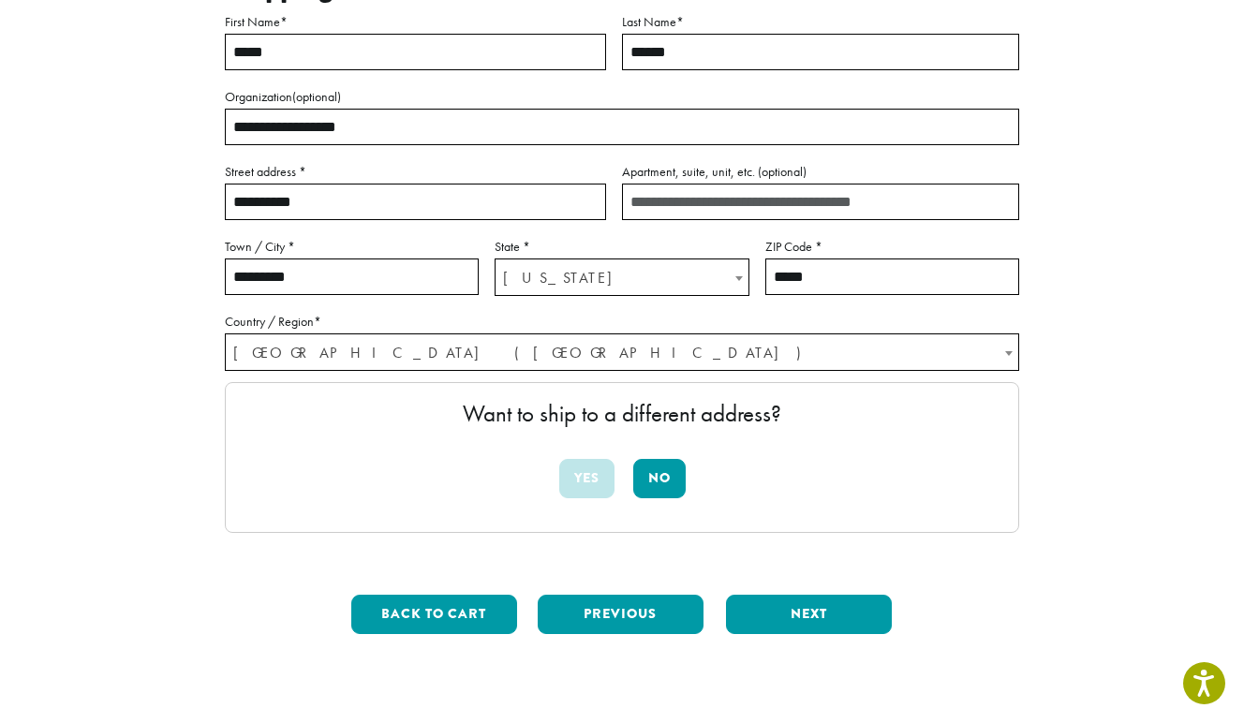
scroll to position [334, 0]
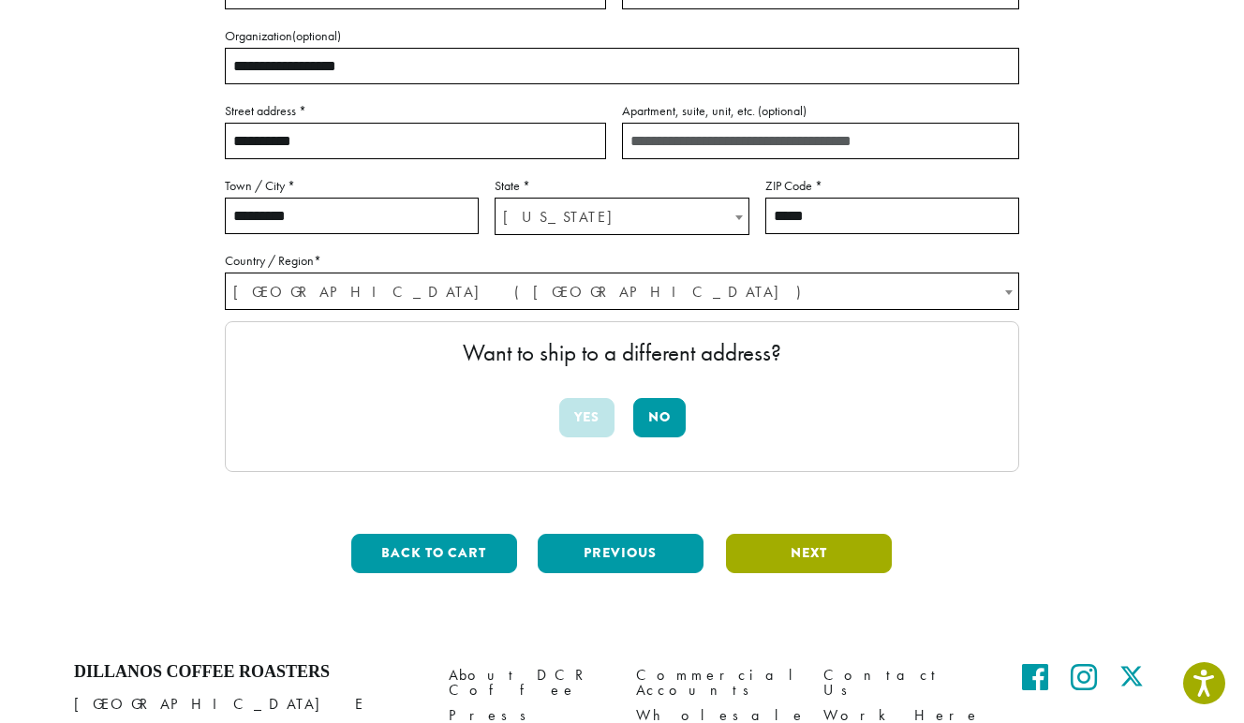
click at [801, 553] on button "Next" at bounding box center [809, 553] width 166 height 39
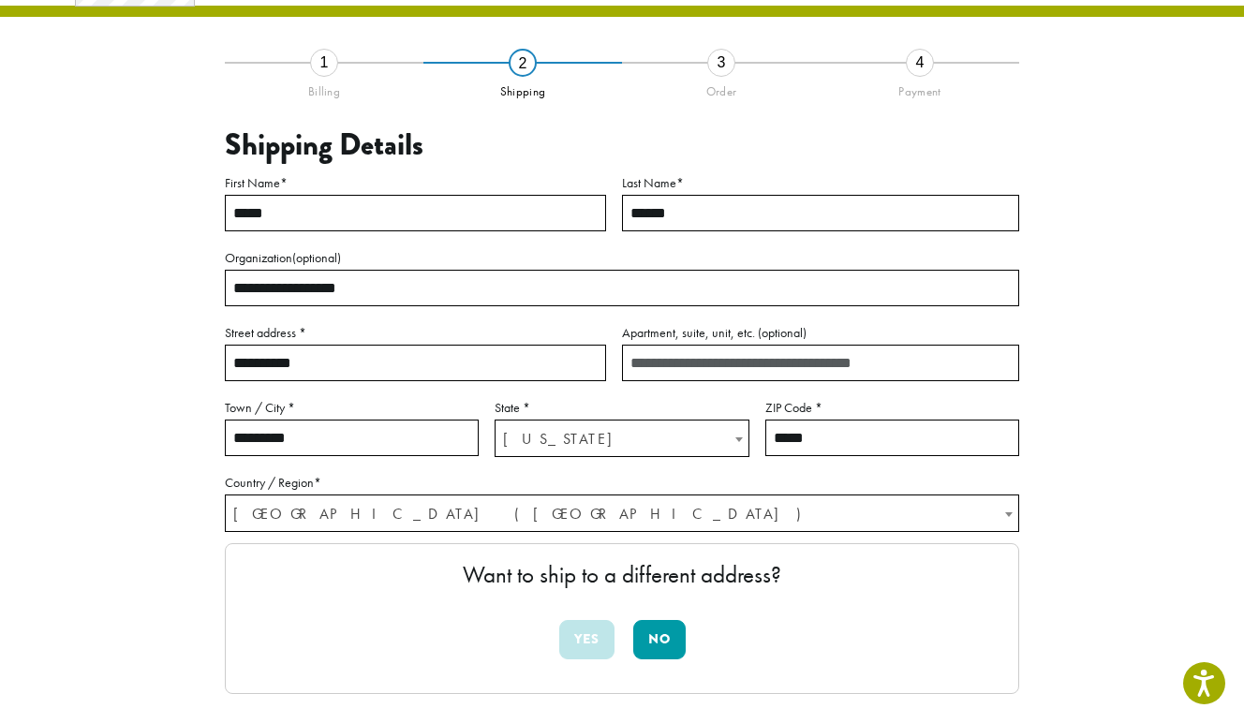
scroll to position [108, 0]
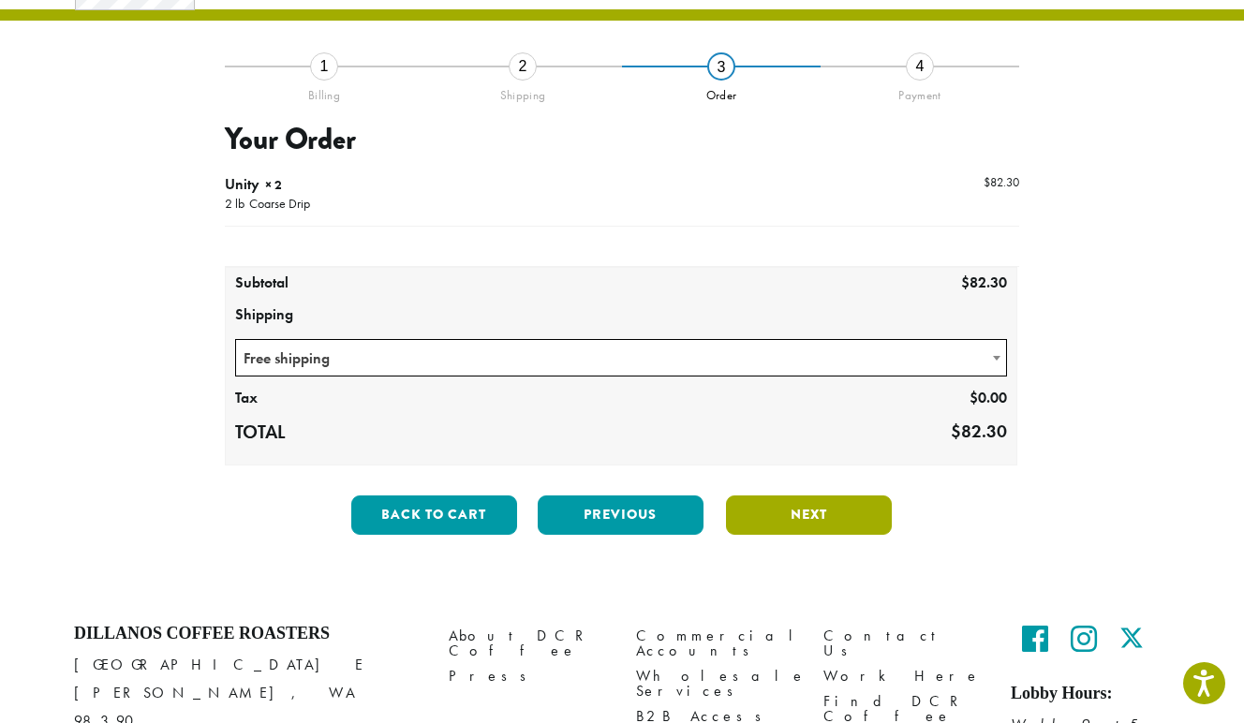
click at [833, 514] on button "Next" at bounding box center [809, 515] width 166 height 39
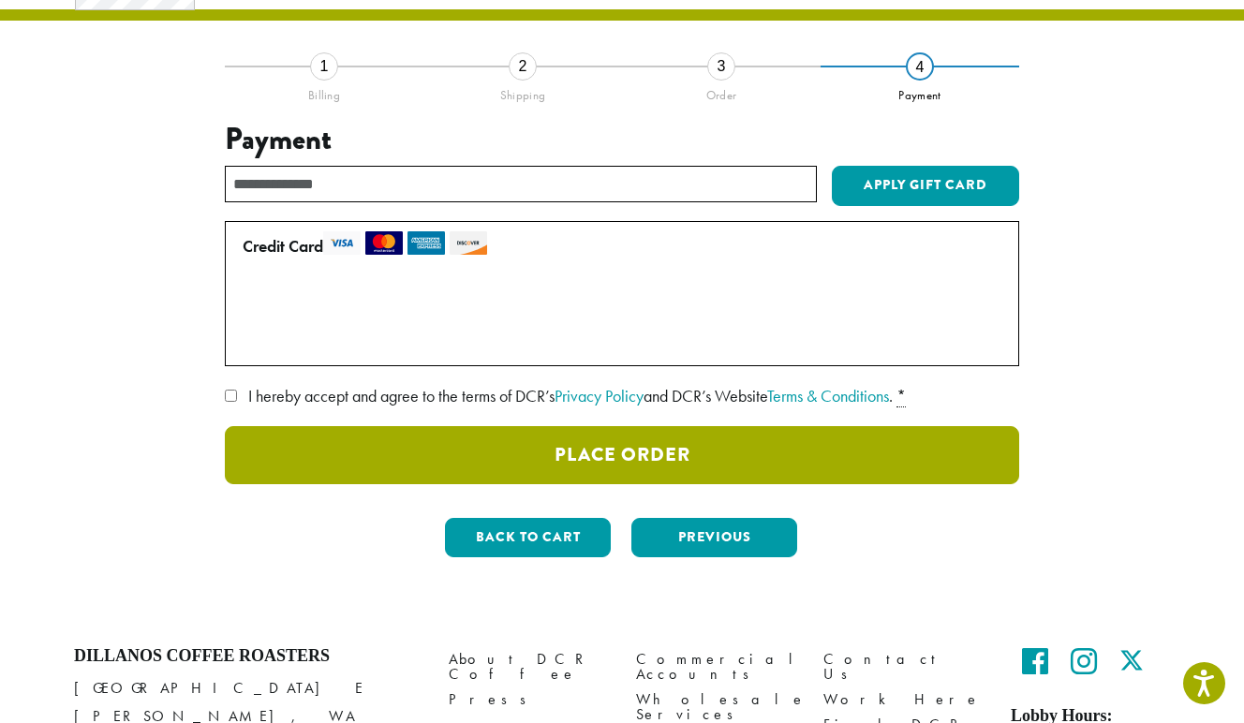
click at [686, 450] on button "Place Order" at bounding box center [622, 455] width 795 height 58
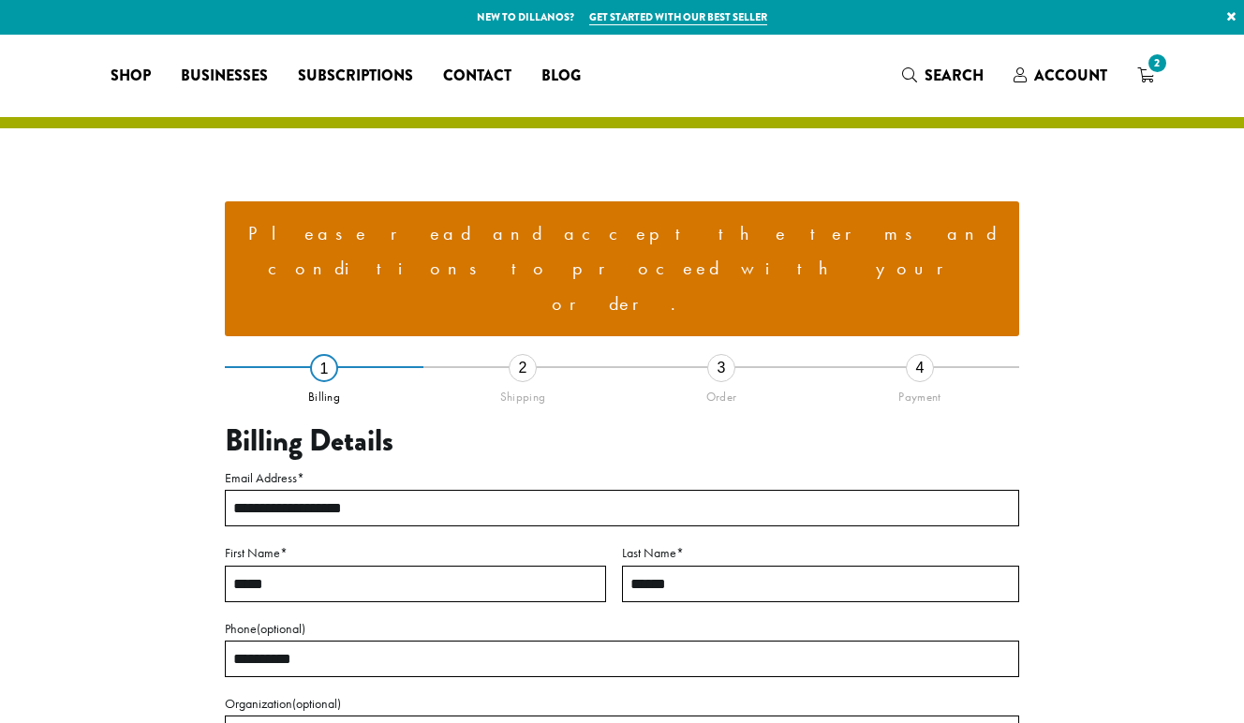
select select "**"
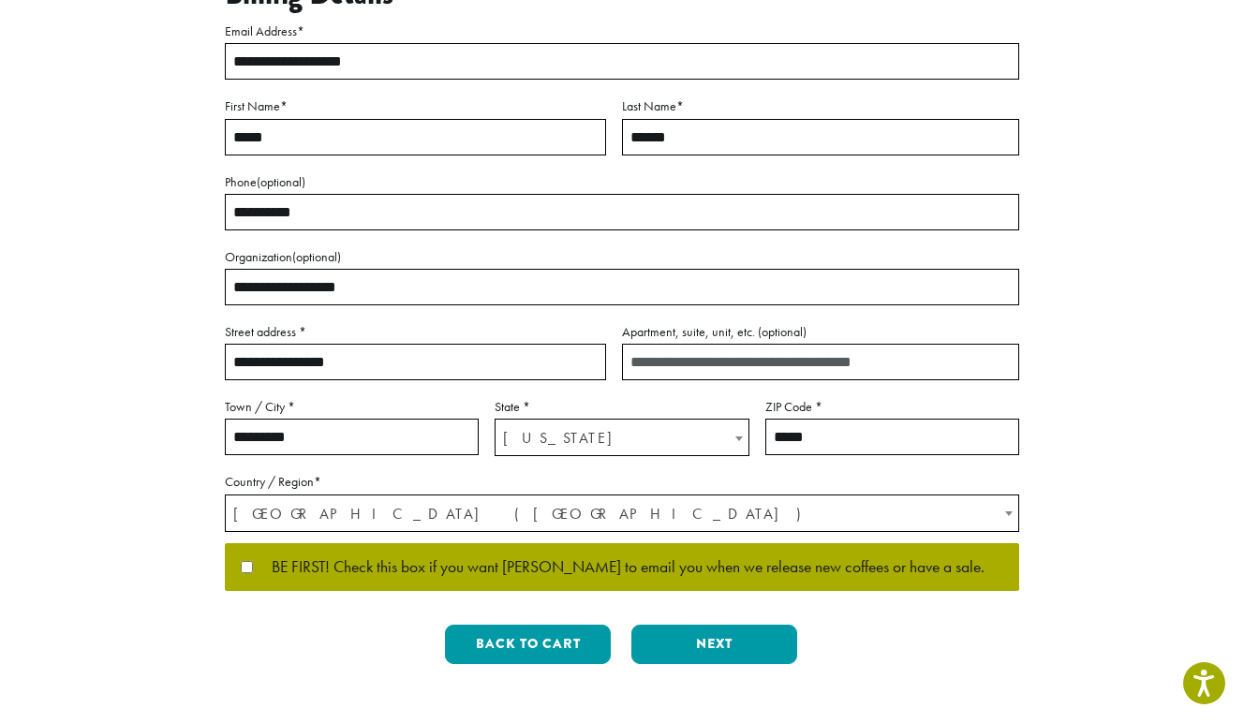
scroll to position [618, 0]
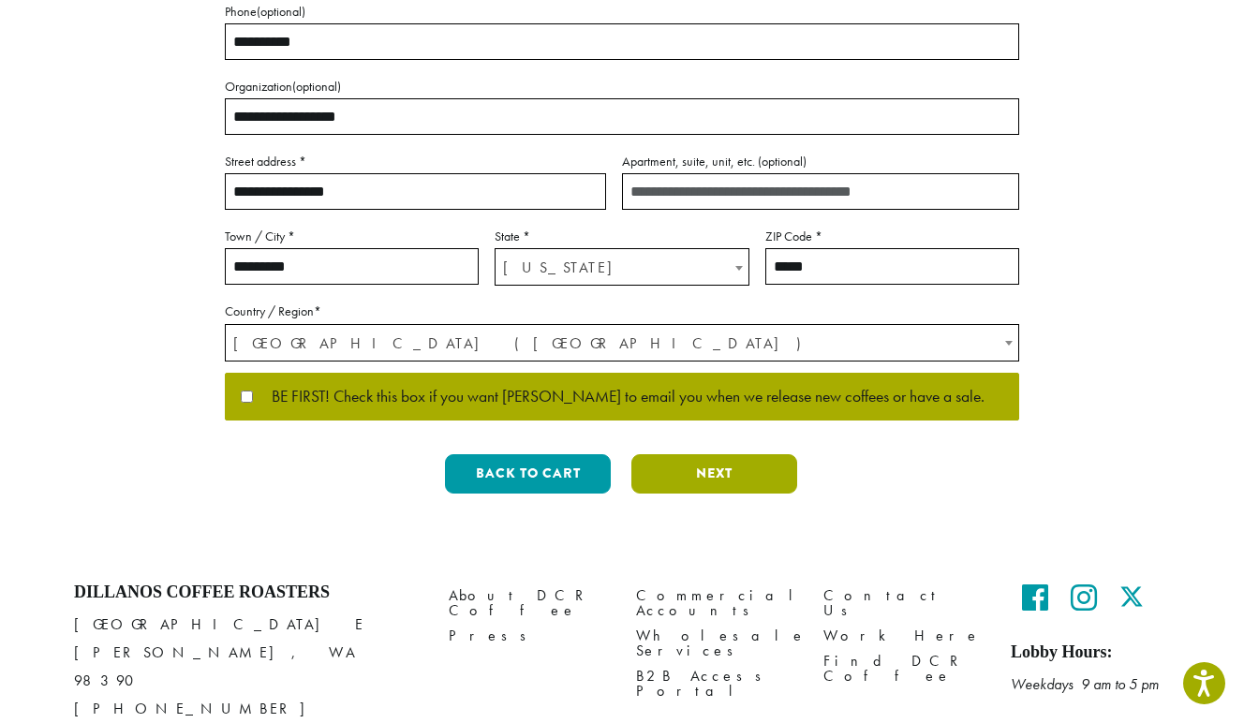
click at [737, 454] on button "Next" at bounding box center [715, 473] width 166 height 39
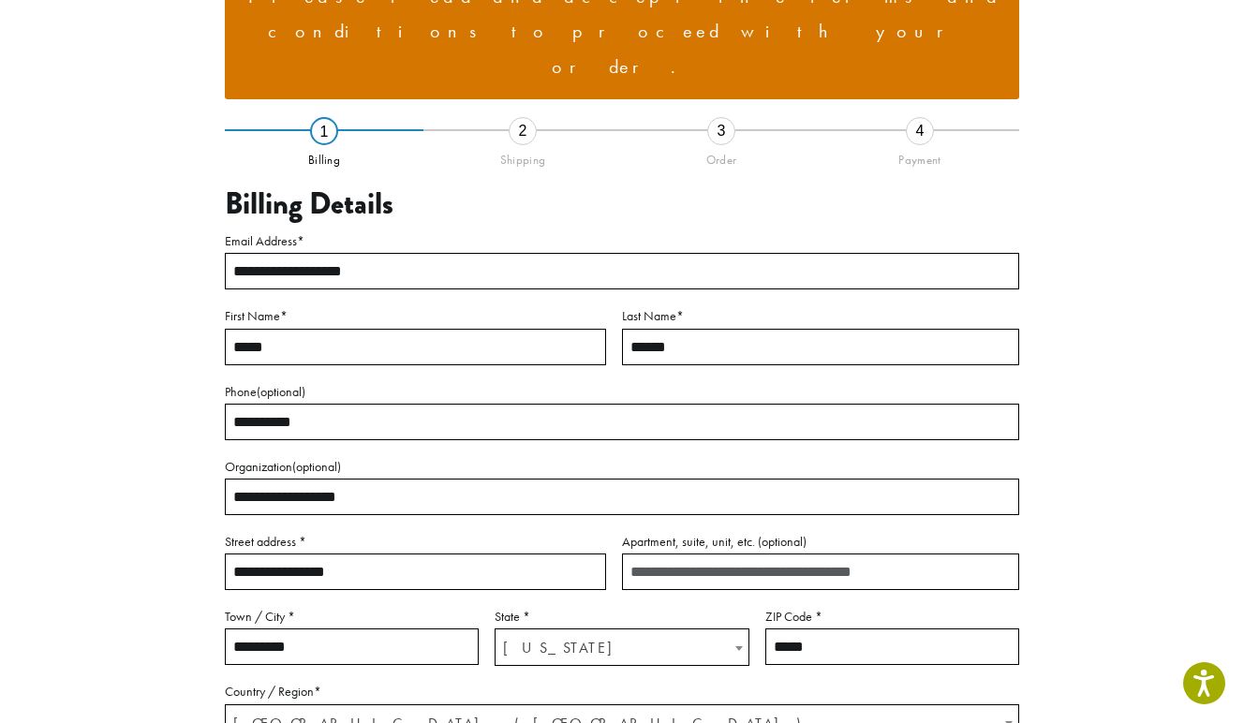
scroll to position [191, 0]
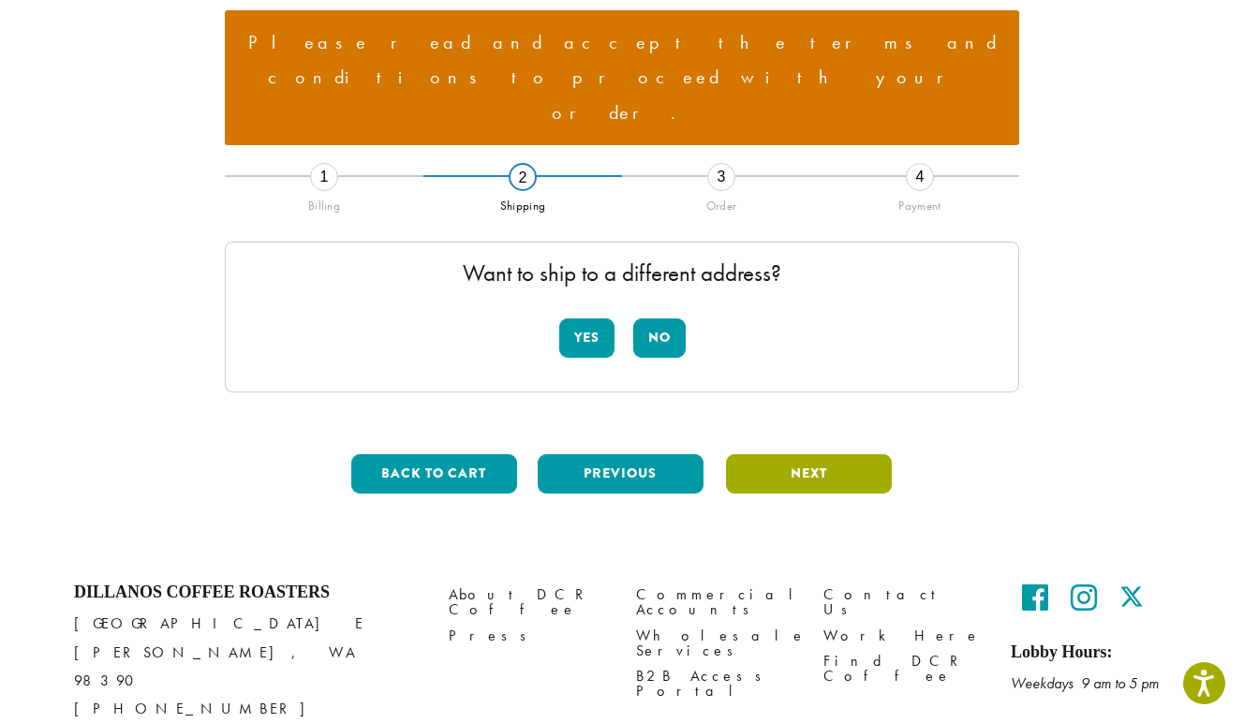
click at [841, 454] on button "Next" at bounding box center [809, 473] width 166 height 39
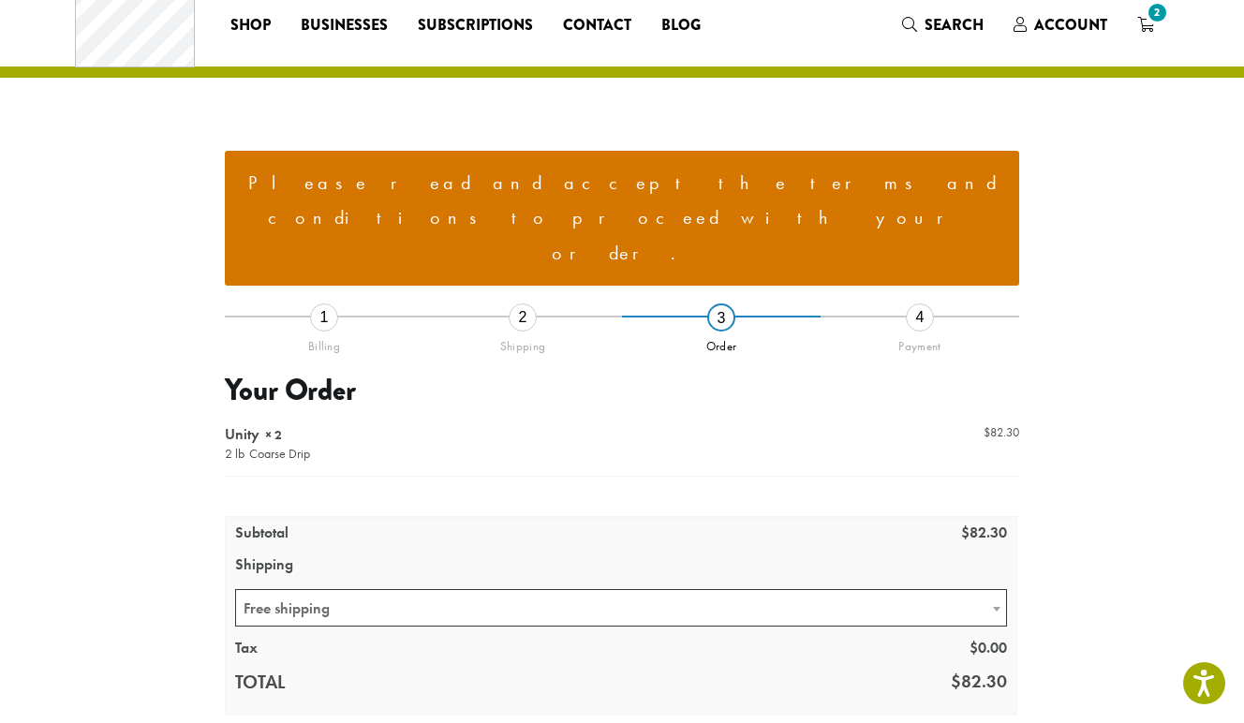
scroll to position [50, 0]
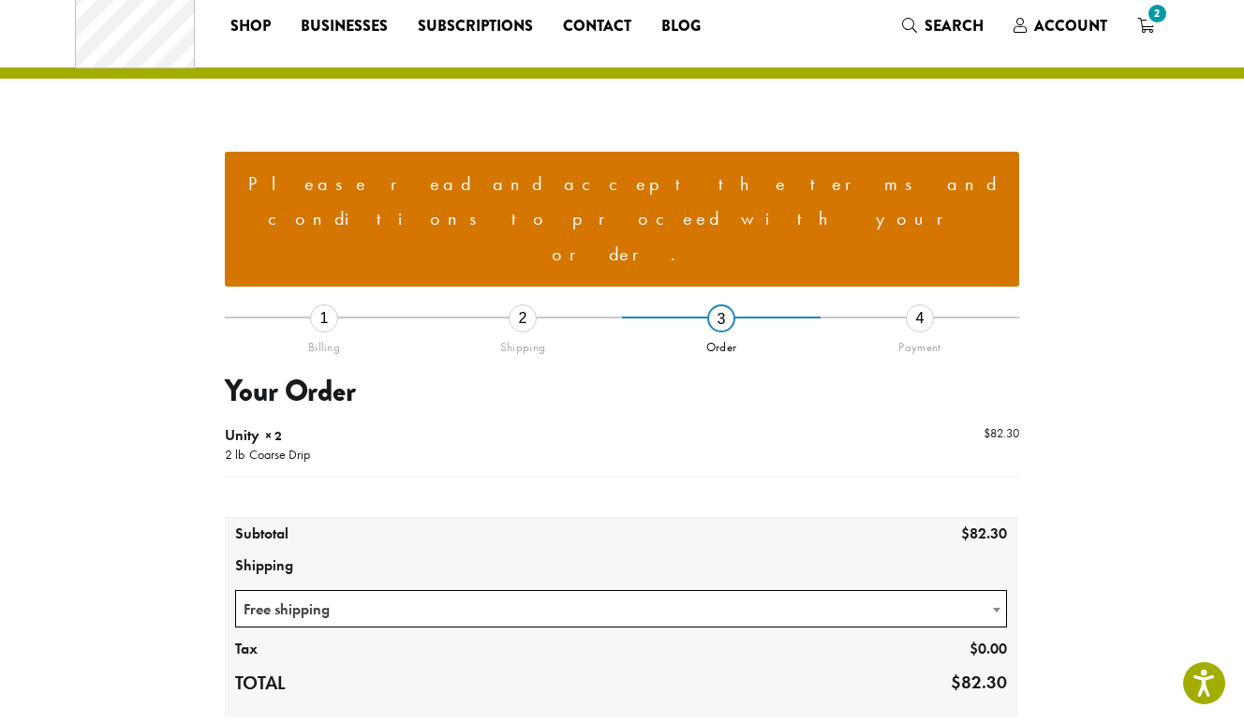
click at [749, 183] on li "Please read and accept the terms and conditions to proceed with your order." at bounding box center [622, 220] width 765 height 106
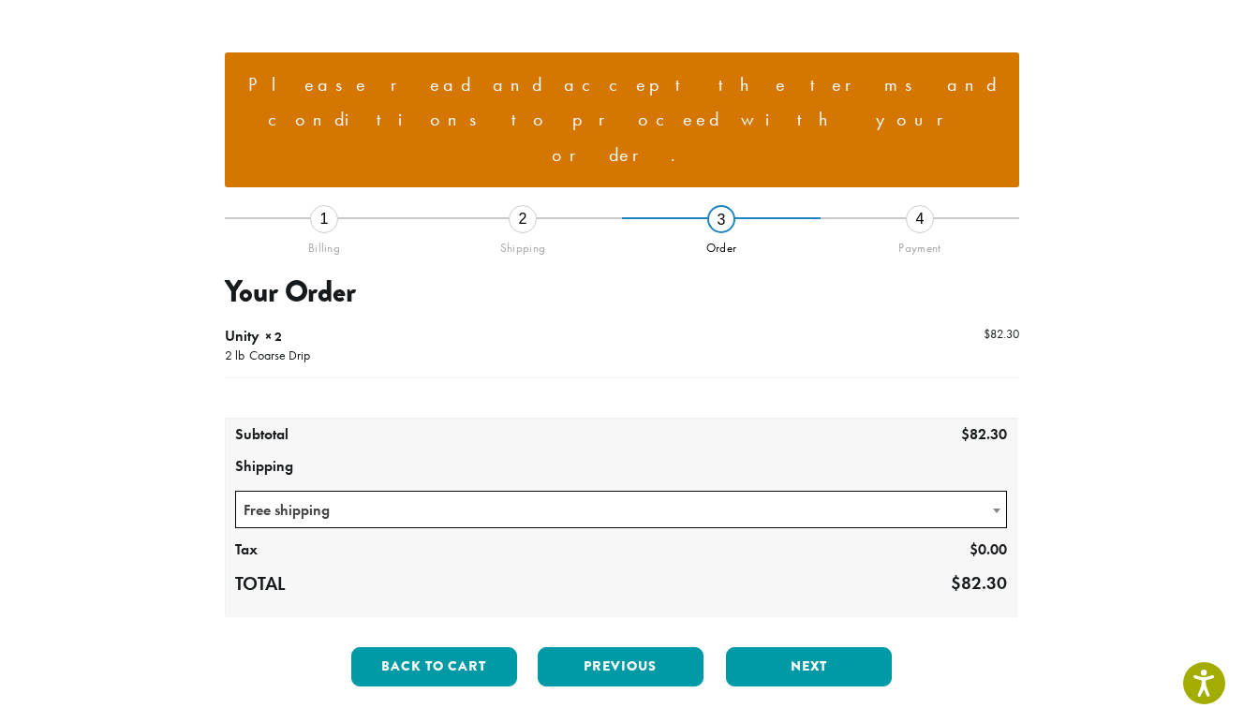
scroll to position [294, 0]
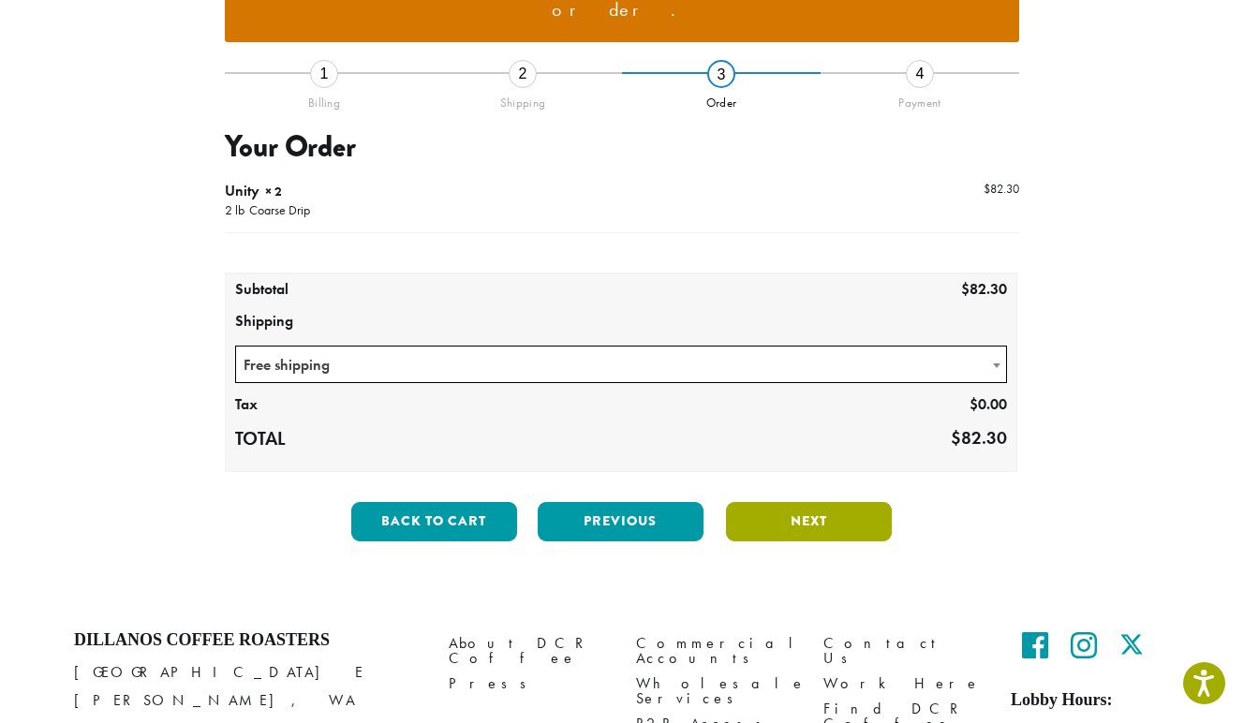
click at [799, 502] on button "Next" at bounding box center [809, 521] width 166 height 39
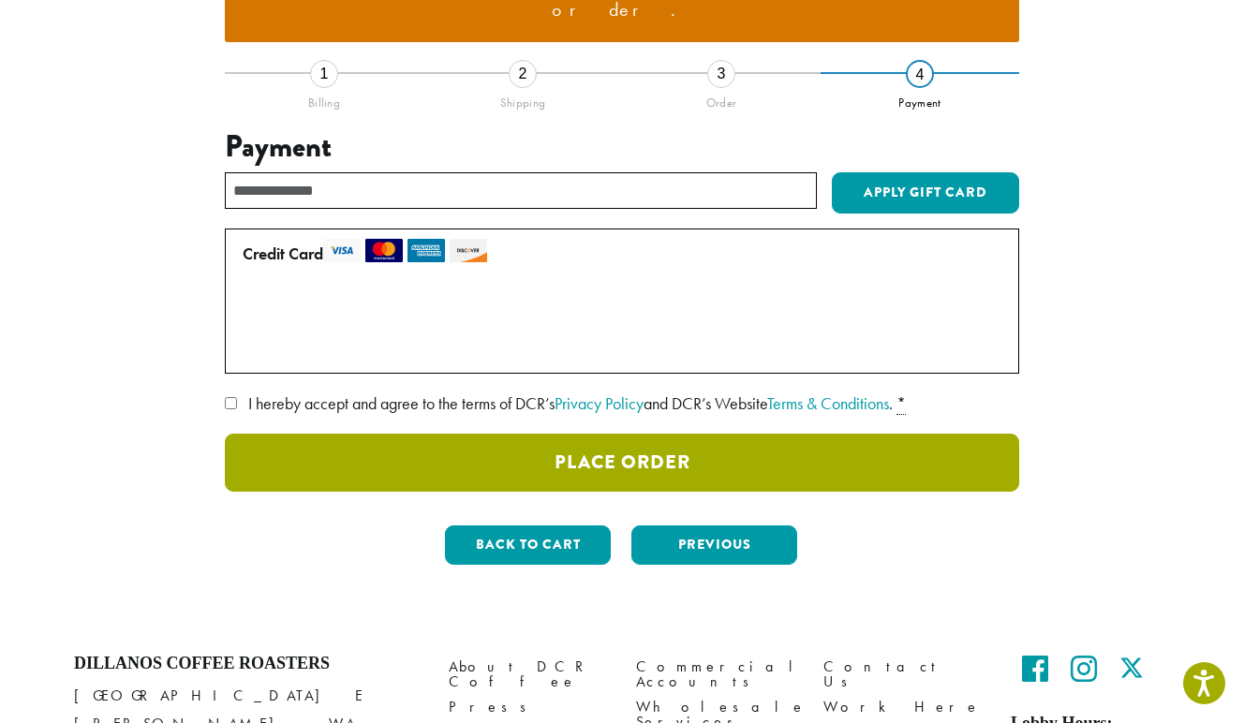
click at [685, 434] on button "Place Order" at bounding box center [622, 463] width 795 height 58
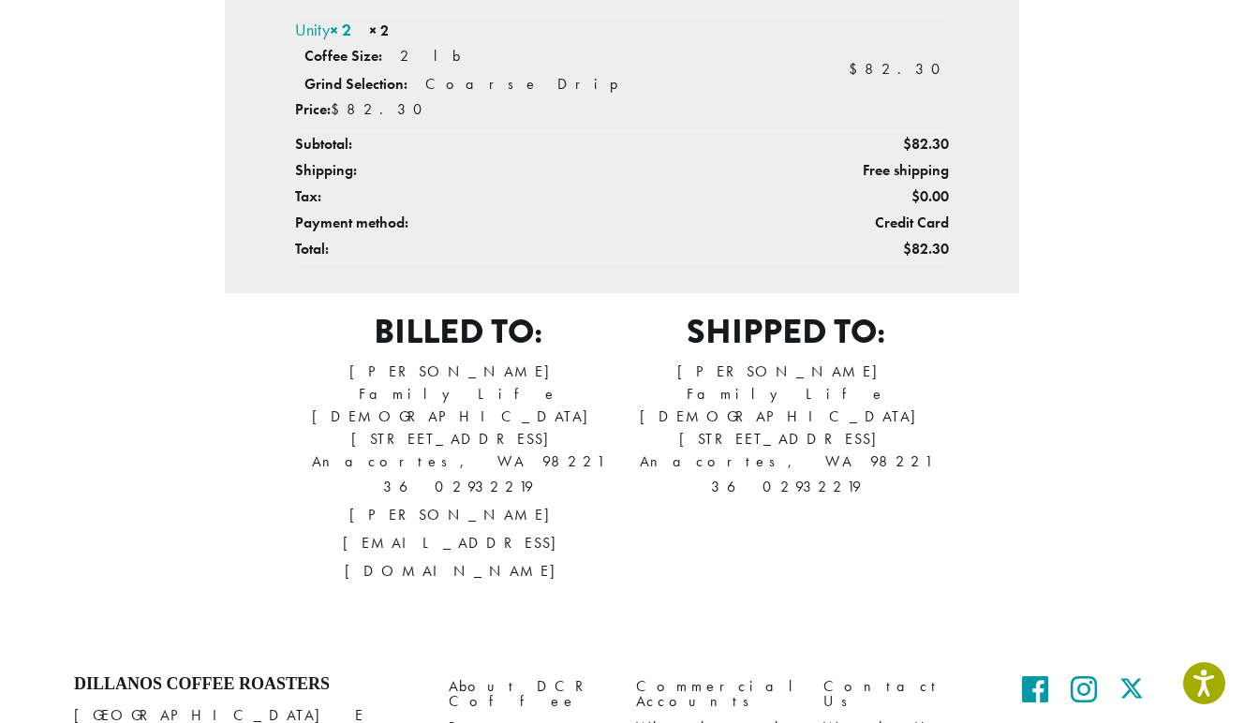
scroll to position [662, 0]
